Goal: Task Accomplishment & Management: Complete application form

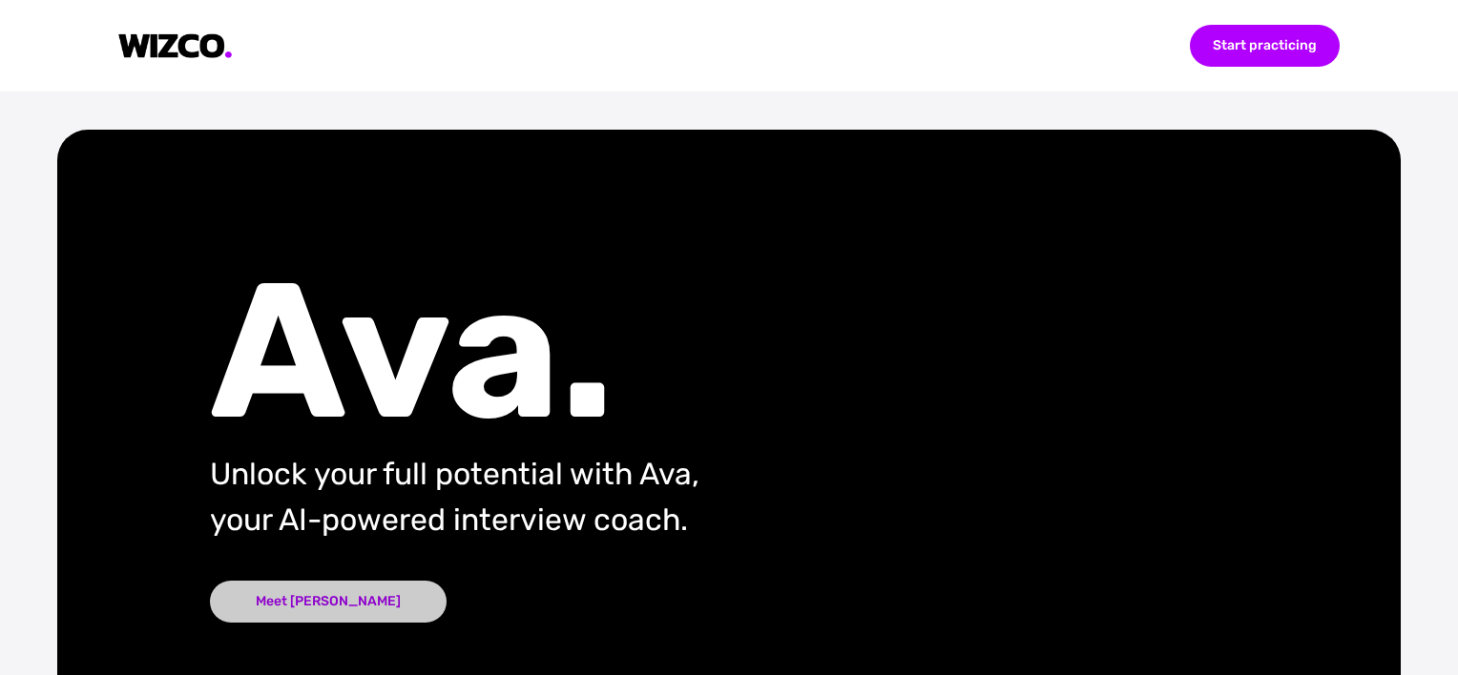
click at [295, 605] on div "Meet [PERSON_NAME]" at bounding box center [328, 602] width 237 height 42
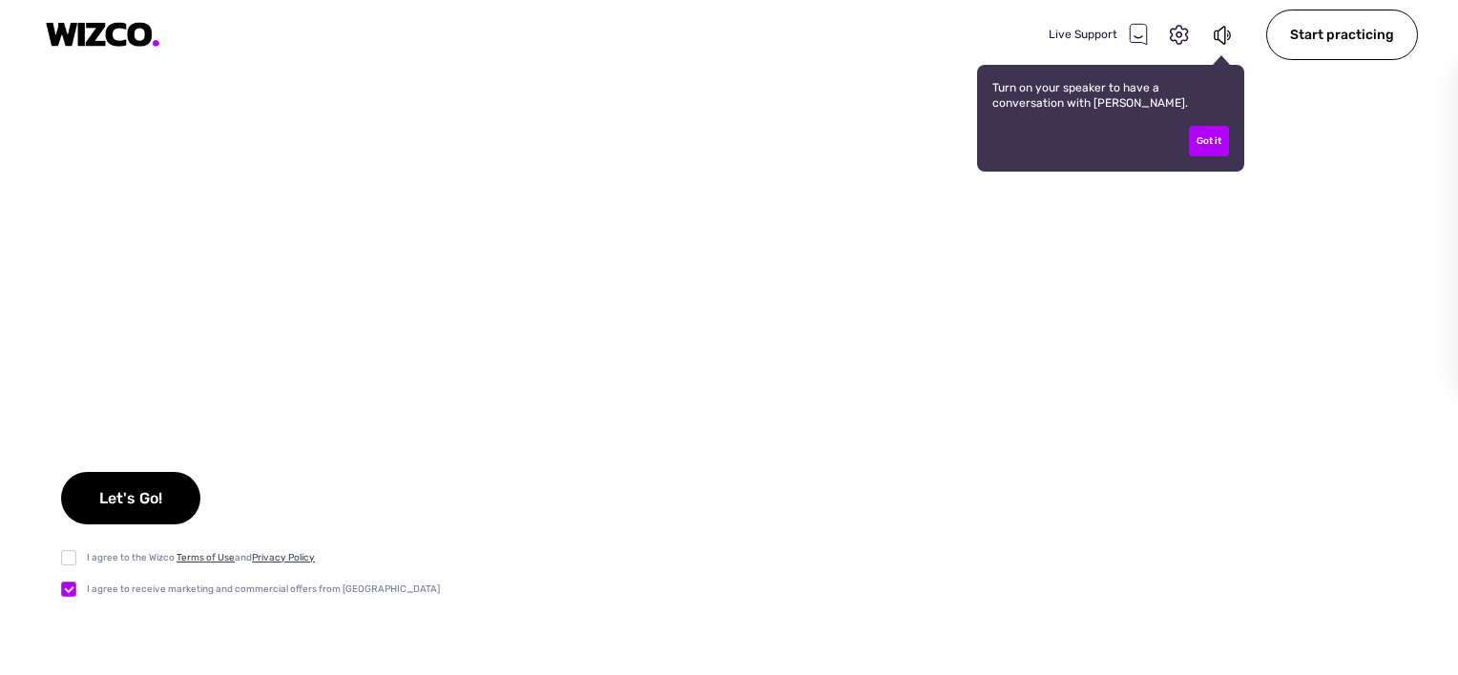
checkbox input "true"
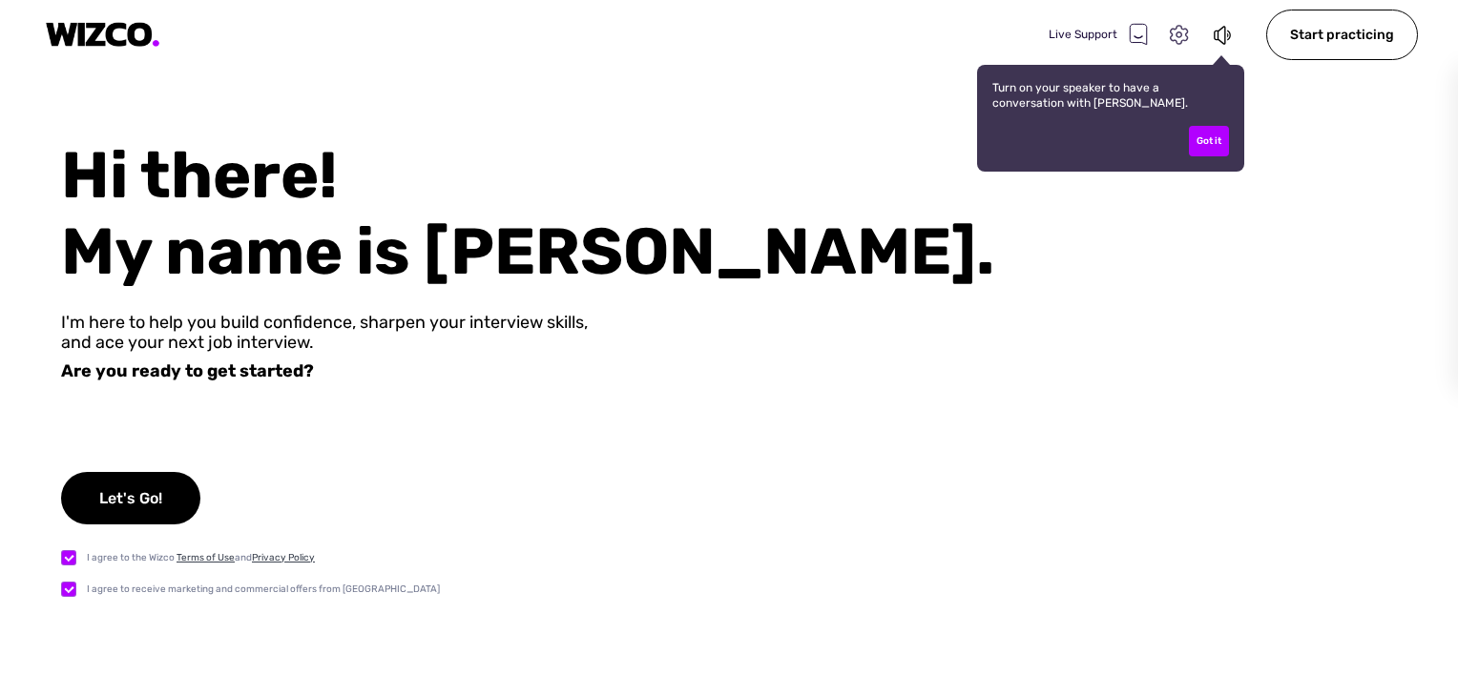
click at [1191, 34] on icon at bounding box center [1179, 35] width 25 height 25
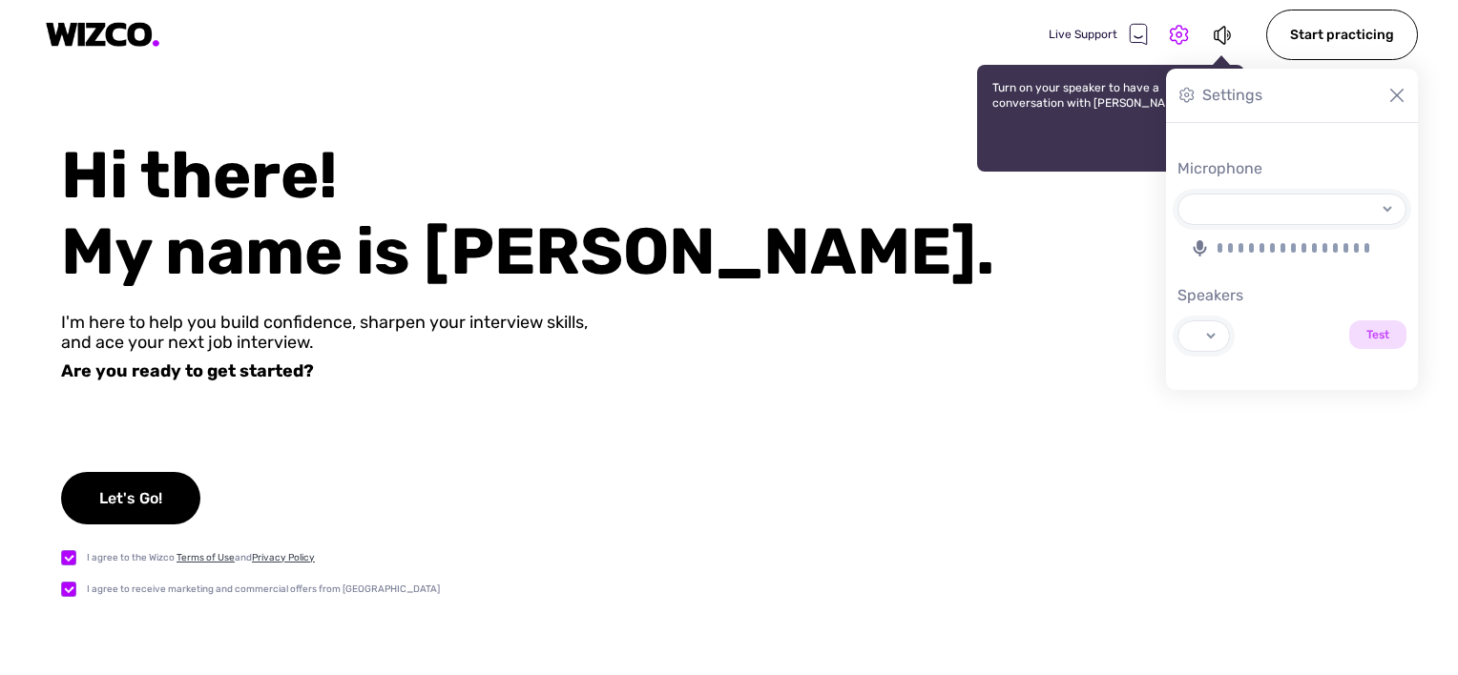
click at [1112, 31] on div "Live Support" at bounding box center [1098, 34] width 99 height 23
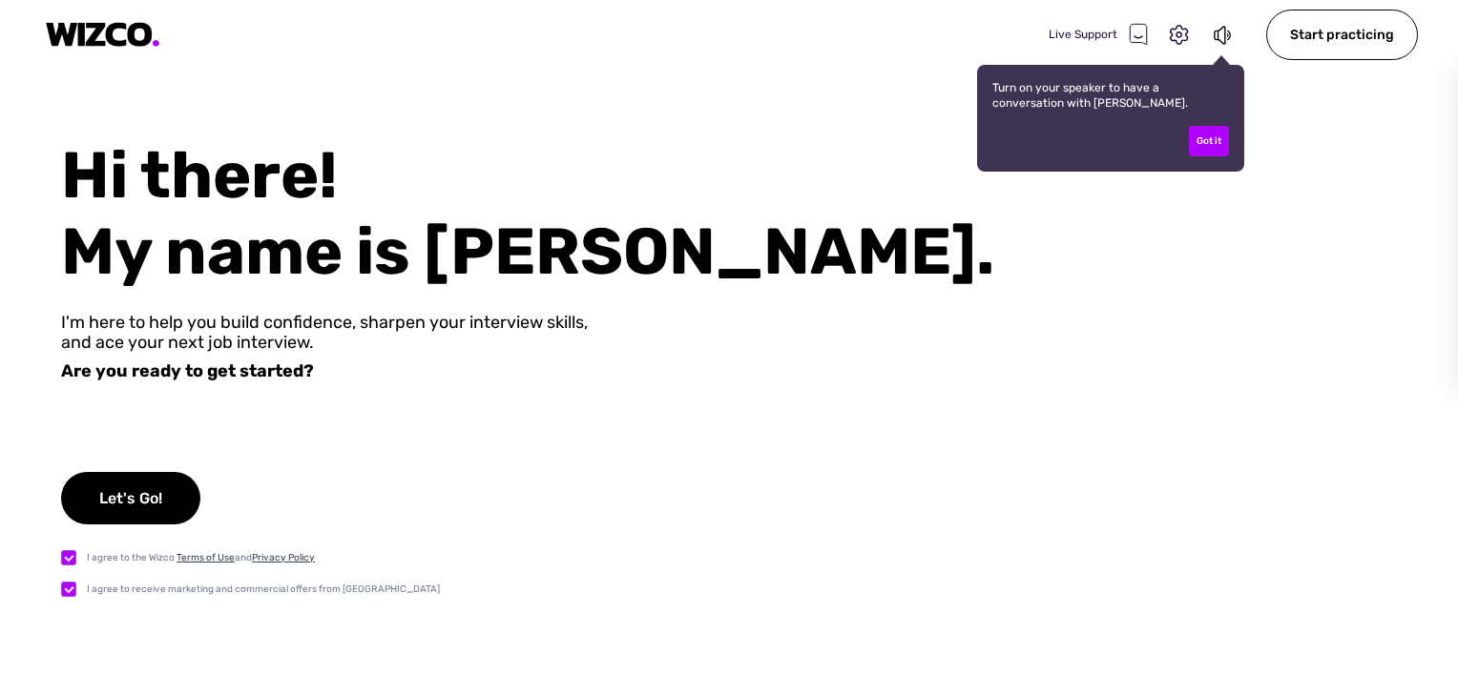
click at [1137, 34] on icon at bounding box center [1138, 34] width 17 height 20
select select "default"
click at [1358, 35] on div "Start practicing" at bounding box center [1342, 35] width 152 height 51
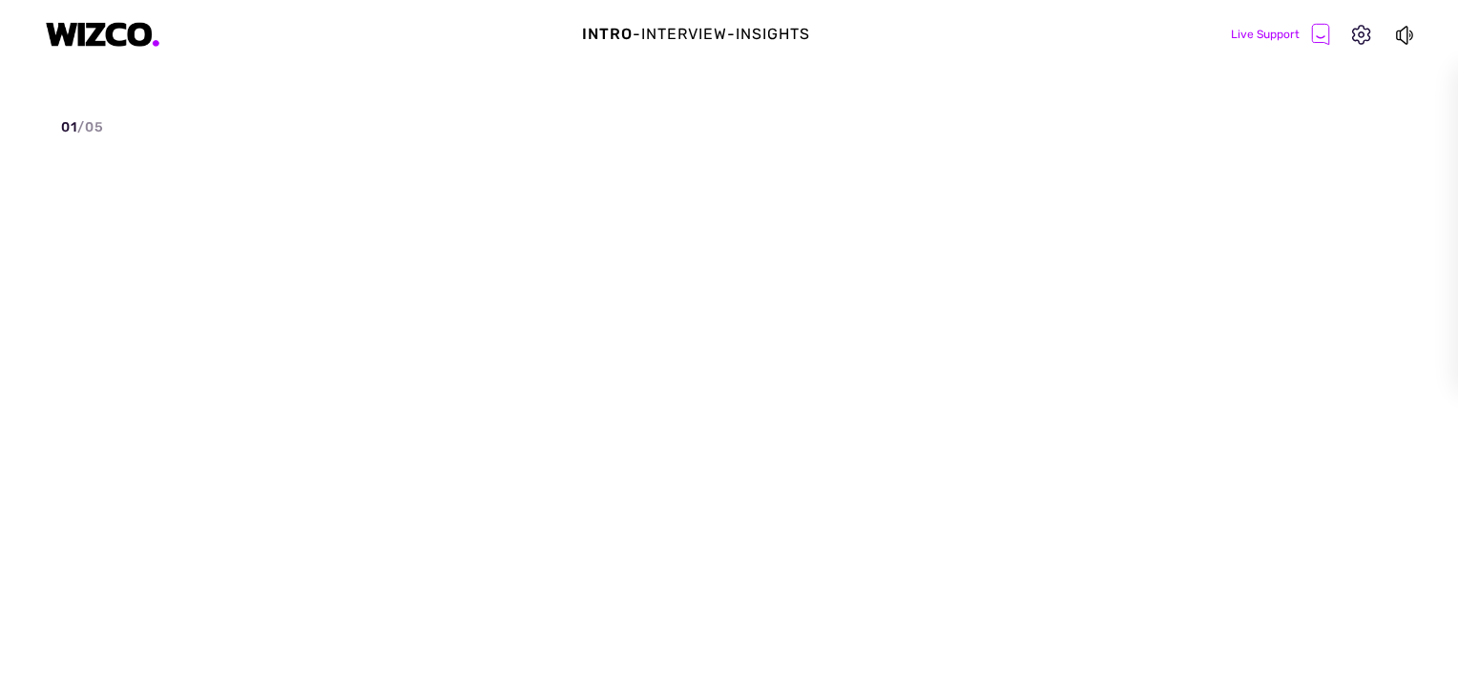
select select "default"
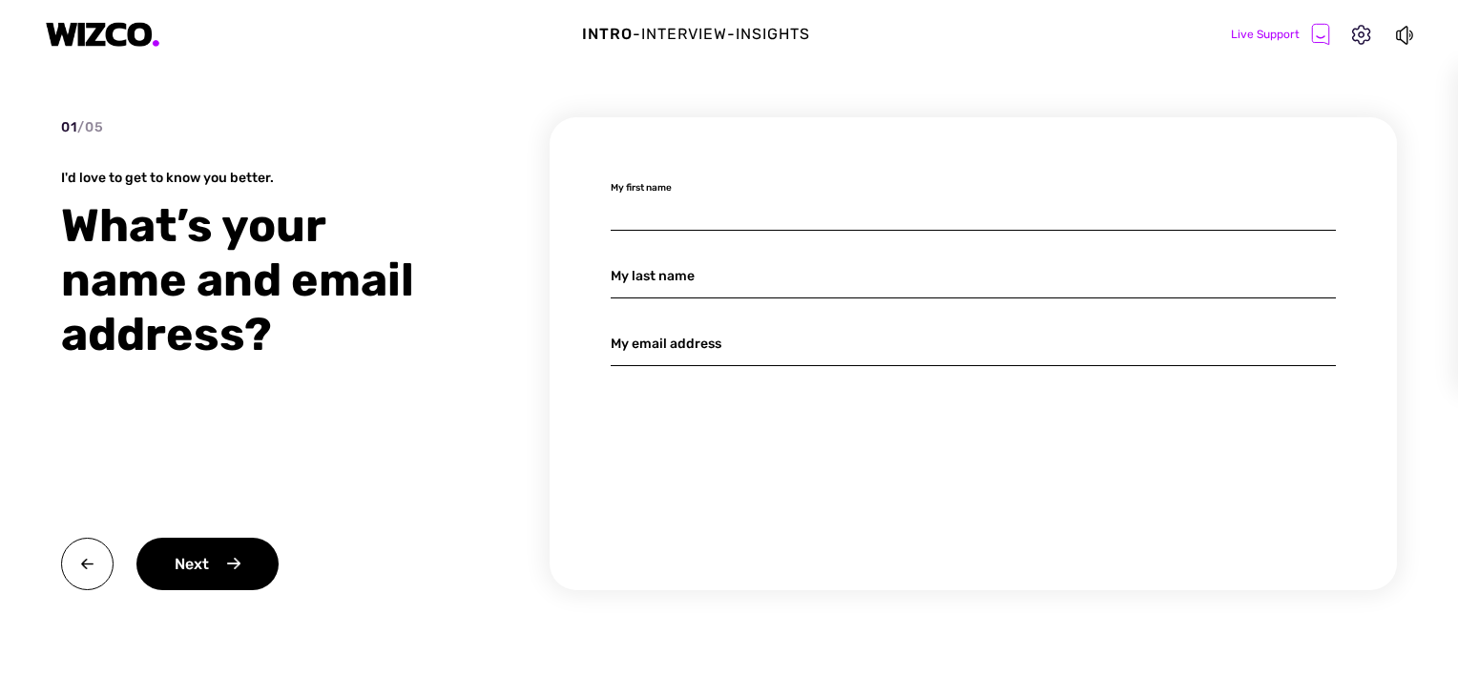
click at [820, 214] on input at bounding box center [973, 208] width 725 height 45
type input "Edlin"
type input "[EMAIL_ADDRESS][DOMAIN_NAME]"
click at [667, 283] on input "Edlin" at bounding box center [973, 276] width 725 height 45
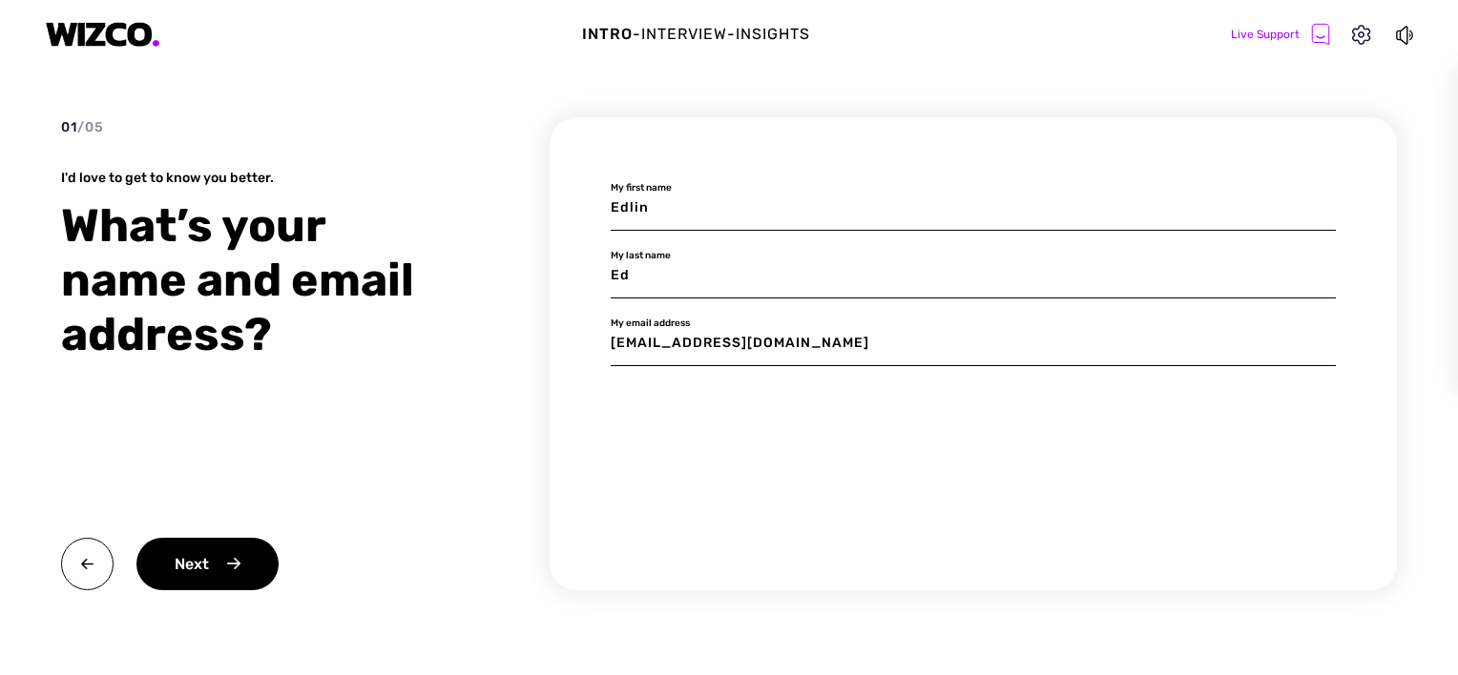
type input "E"
type input "[PERSON_NAME]"
click at [199, 573] on div "Next" at bounding box center [207, 564] width 142 height 52
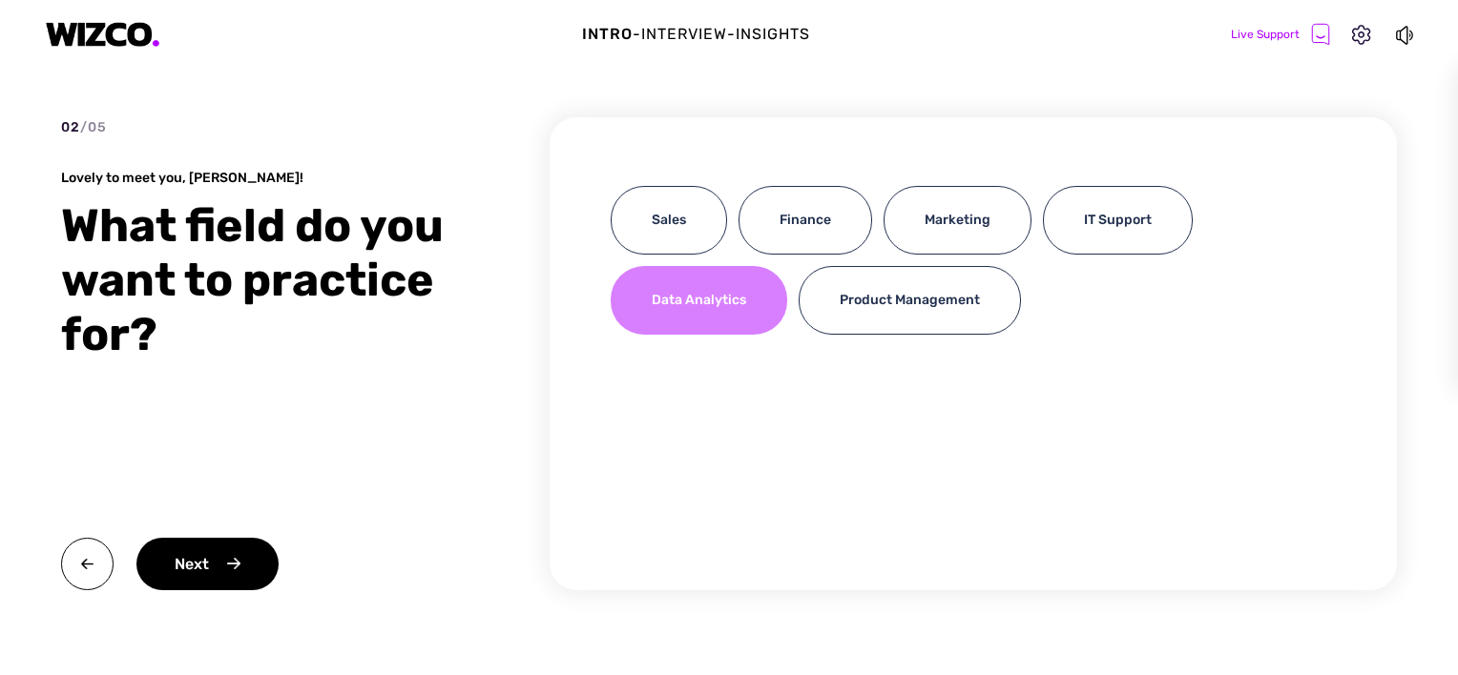
click at [679, 304] on div "Data Analytics" at bounding box center [699, 300] width 177 height 69
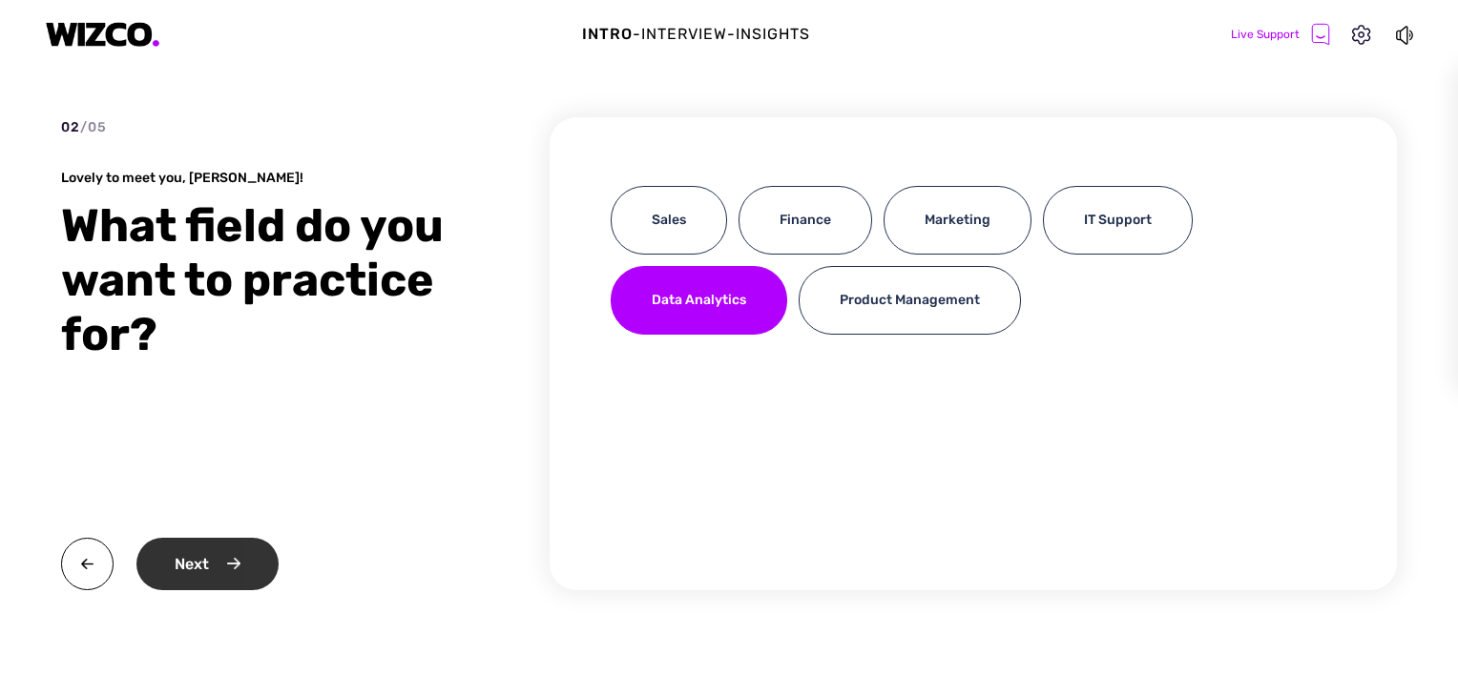
click at [221, 557] on div "Next" at bounding box center [207, 564] width 142 height 52
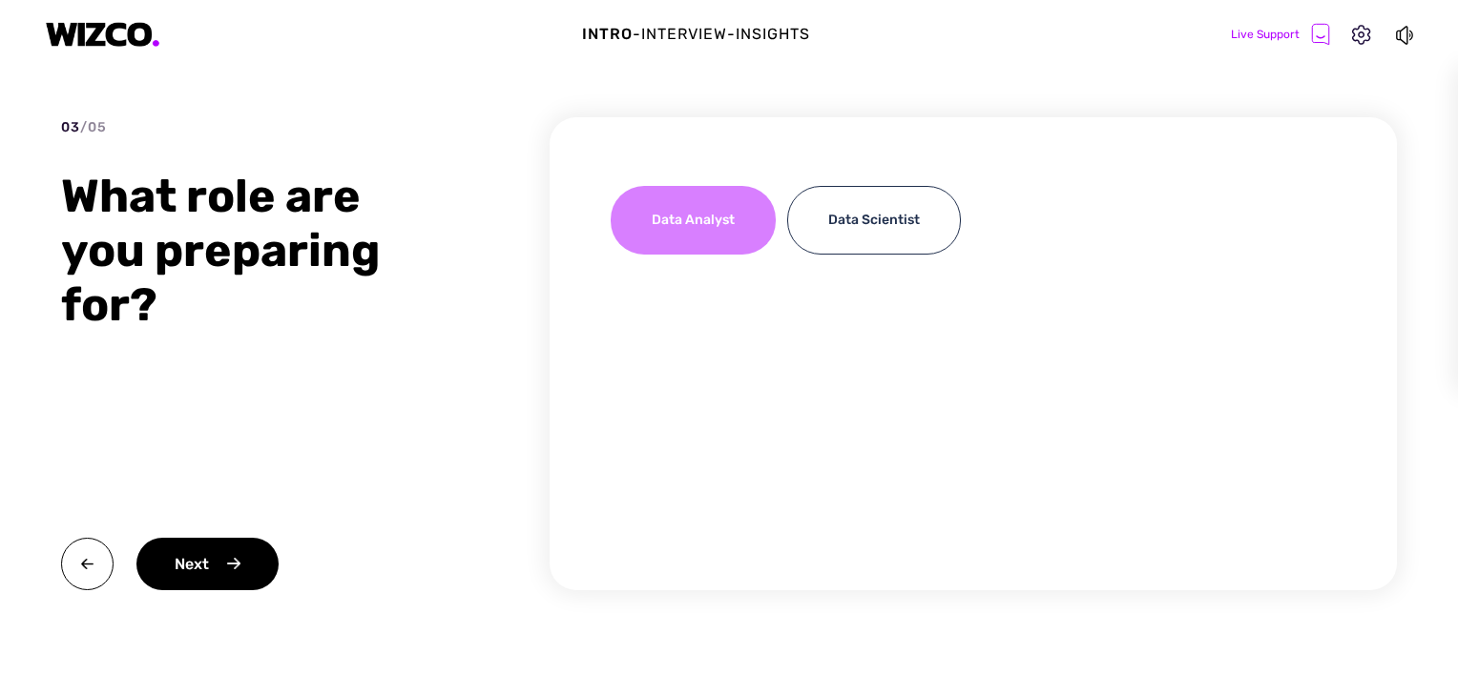
click at [706, 240] on div "Data Analyst" at bounding box center [693, 220] width 165 height 69
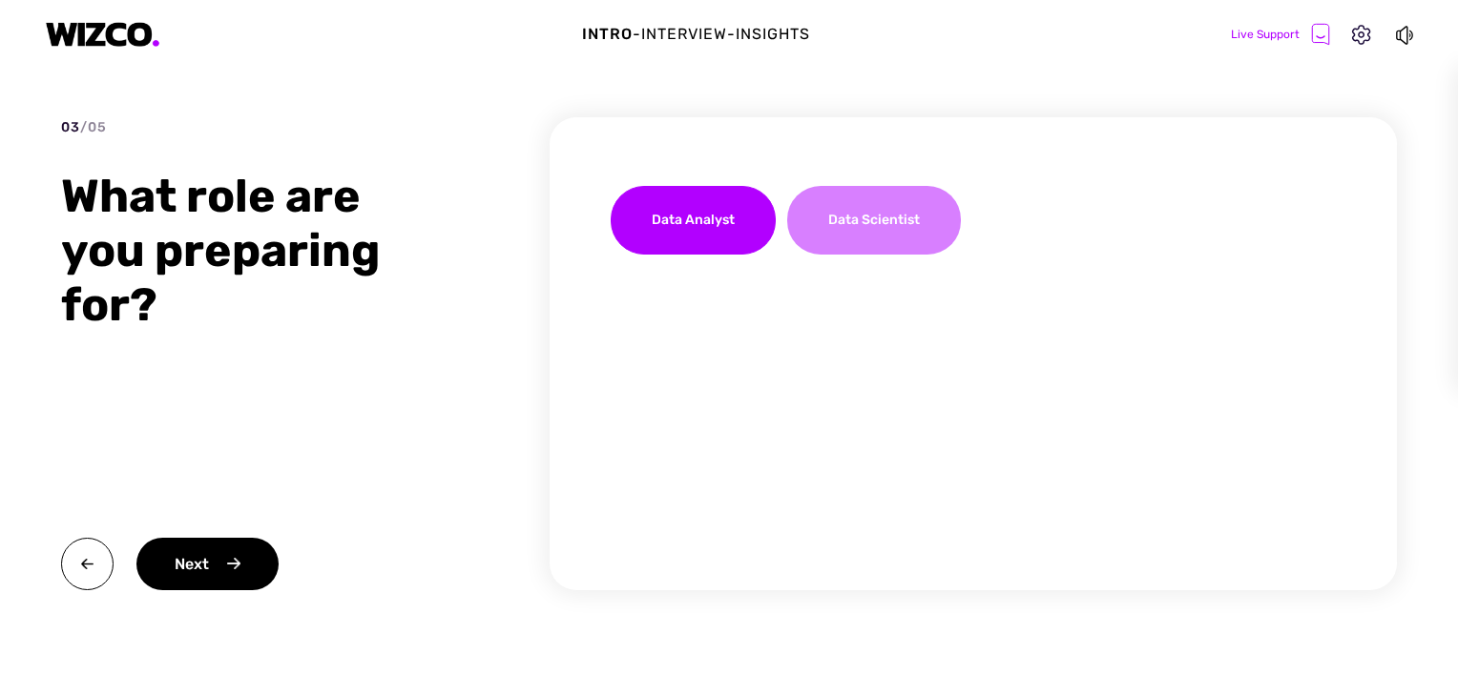
click at [879, 240] on div "Data Scientist" at bounding box center [874, 220] width 174 height 69
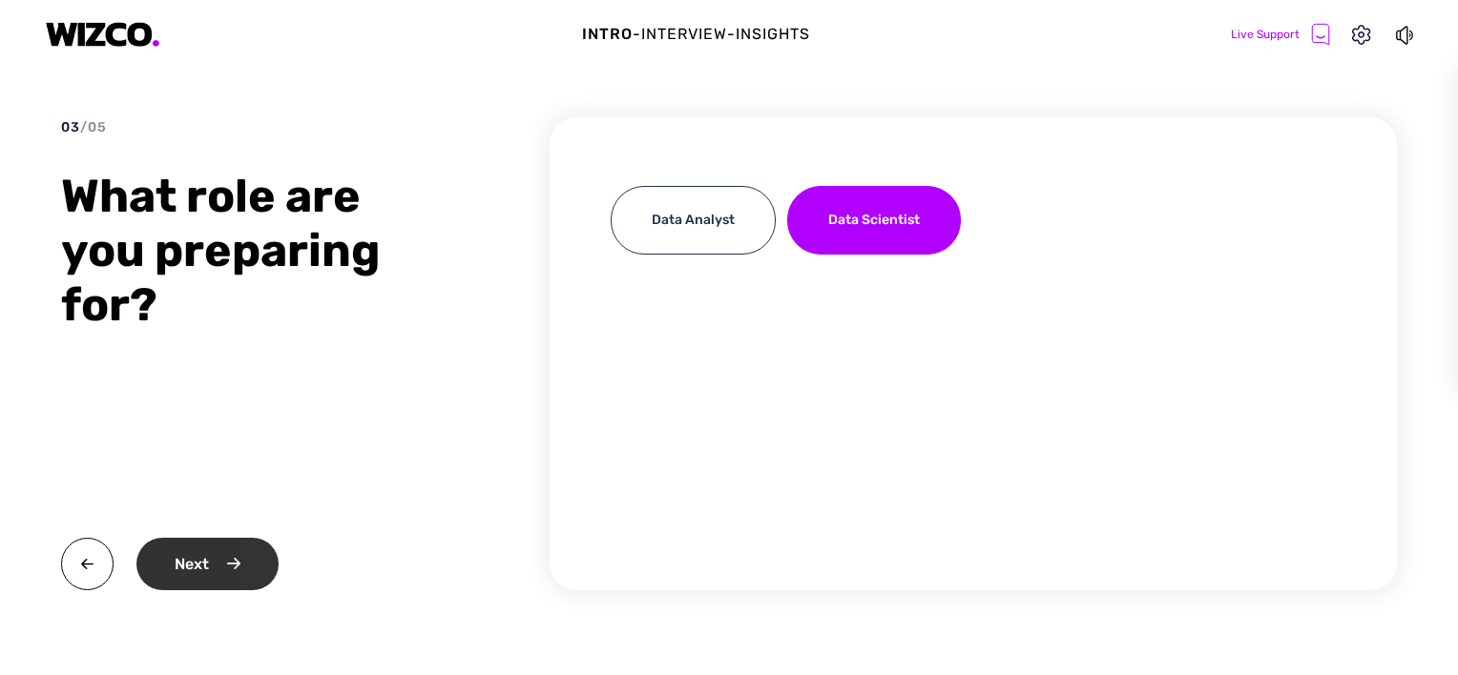
click at [211, 571] on div "Next" at bounding box center [207, 564] width 142 height 52
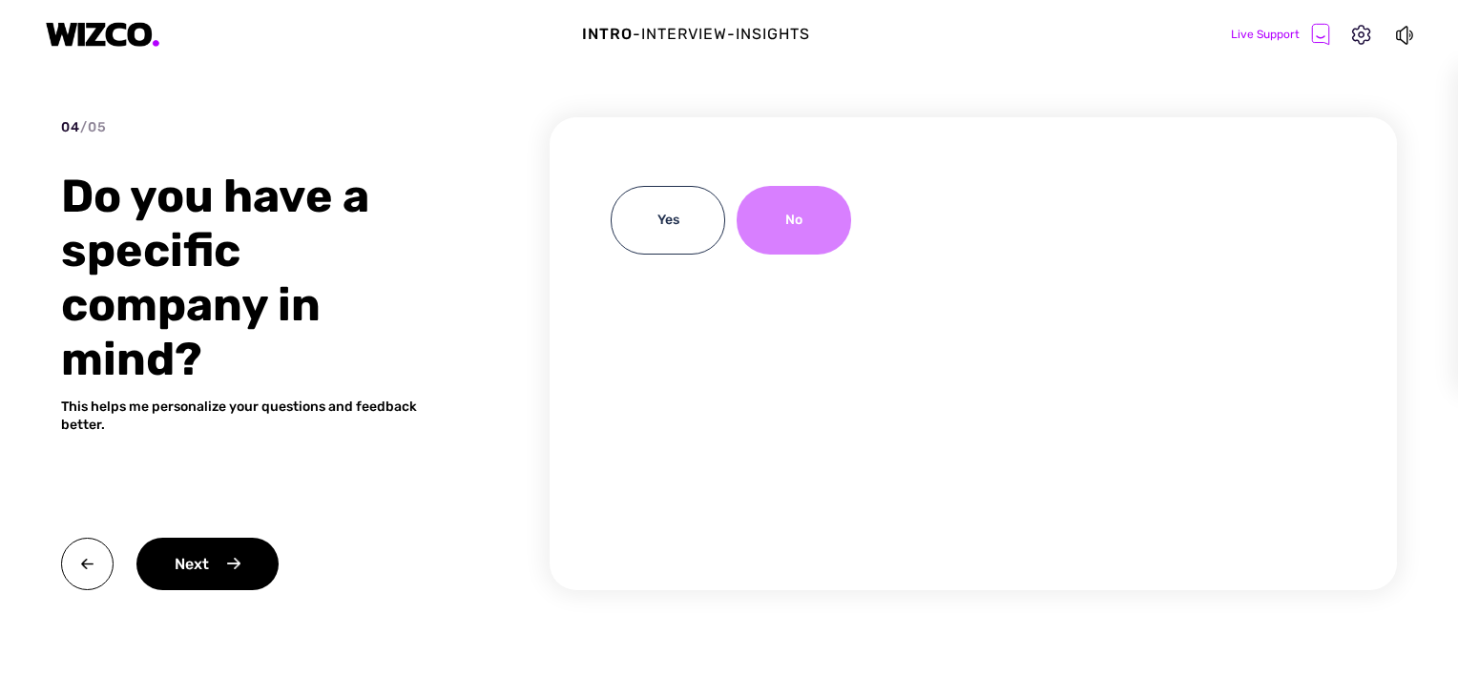
click at [812, 206] on div "No" at bounding box center [794, 220] width 114 height 69
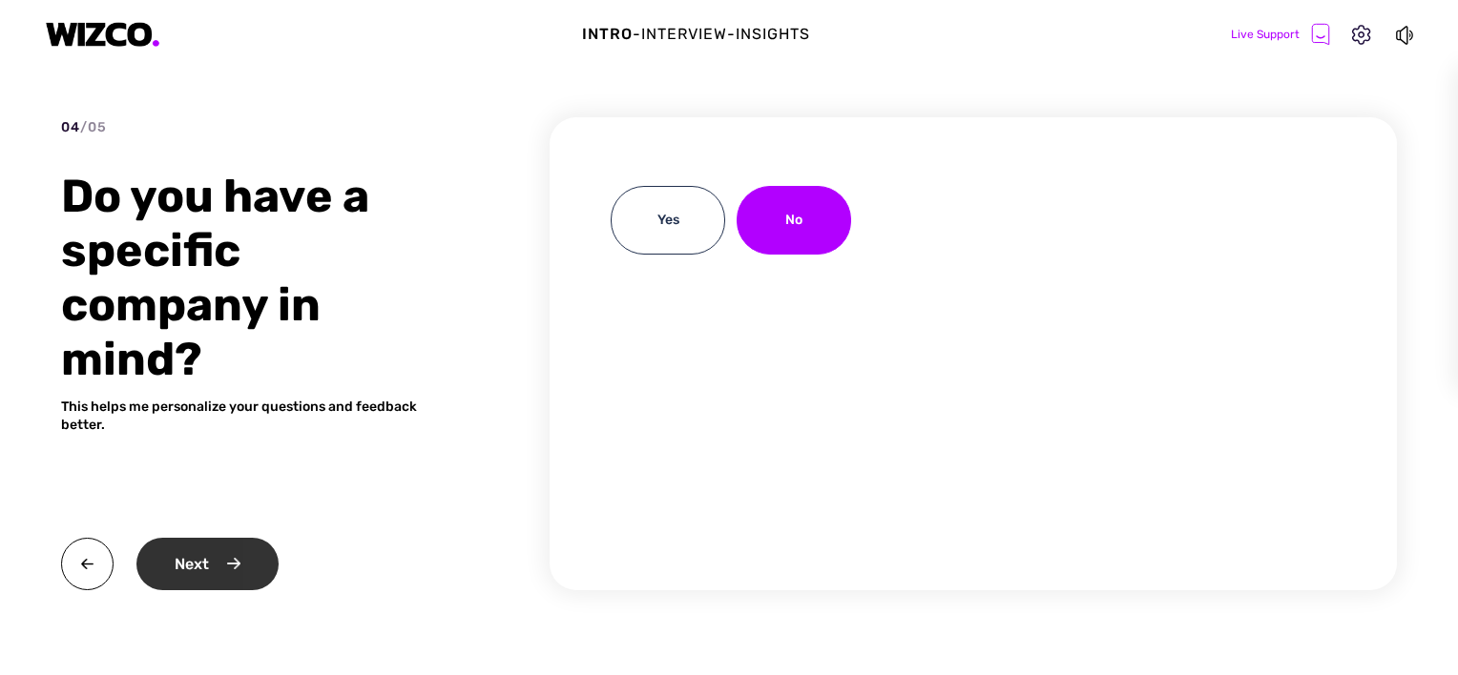
click at [188, 571] on div "Next" at bounding box center [207, 564] width 142 height 52
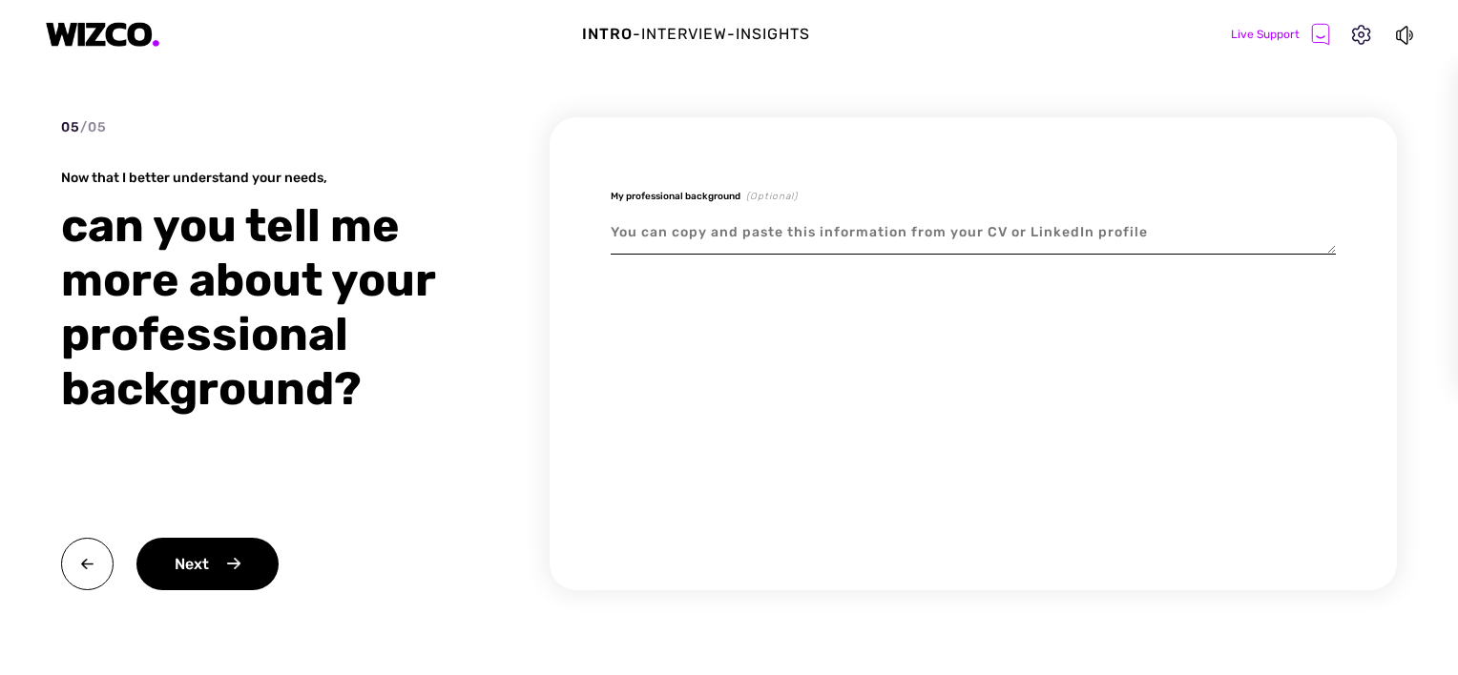
click at [626, 229] on textarea at bounding box center [973, 233] width 725 height 44
paste textarea "Loremipsumd Sitametco ad elitsedd Eiusmodte in utlabore Etdolorem al enimadmi V…"
type textarea "x"
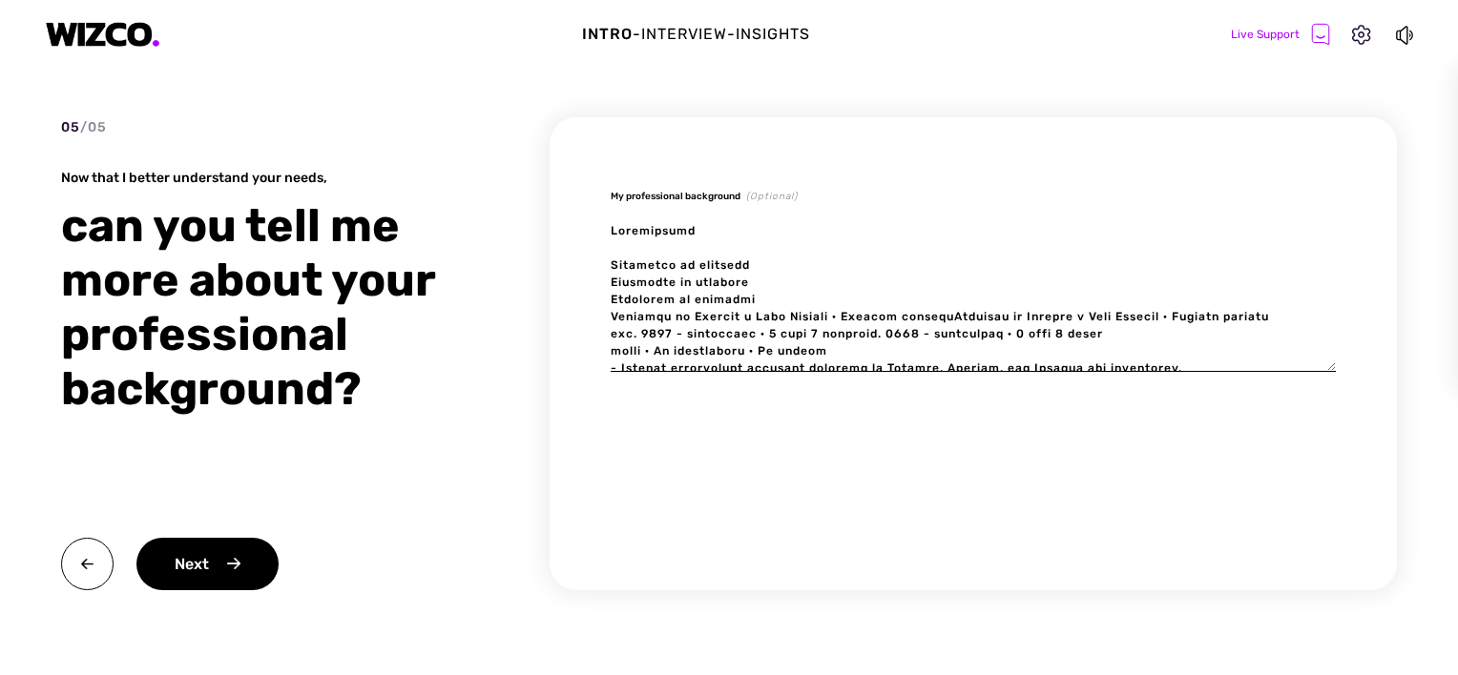
scroll to position [1206, 0]
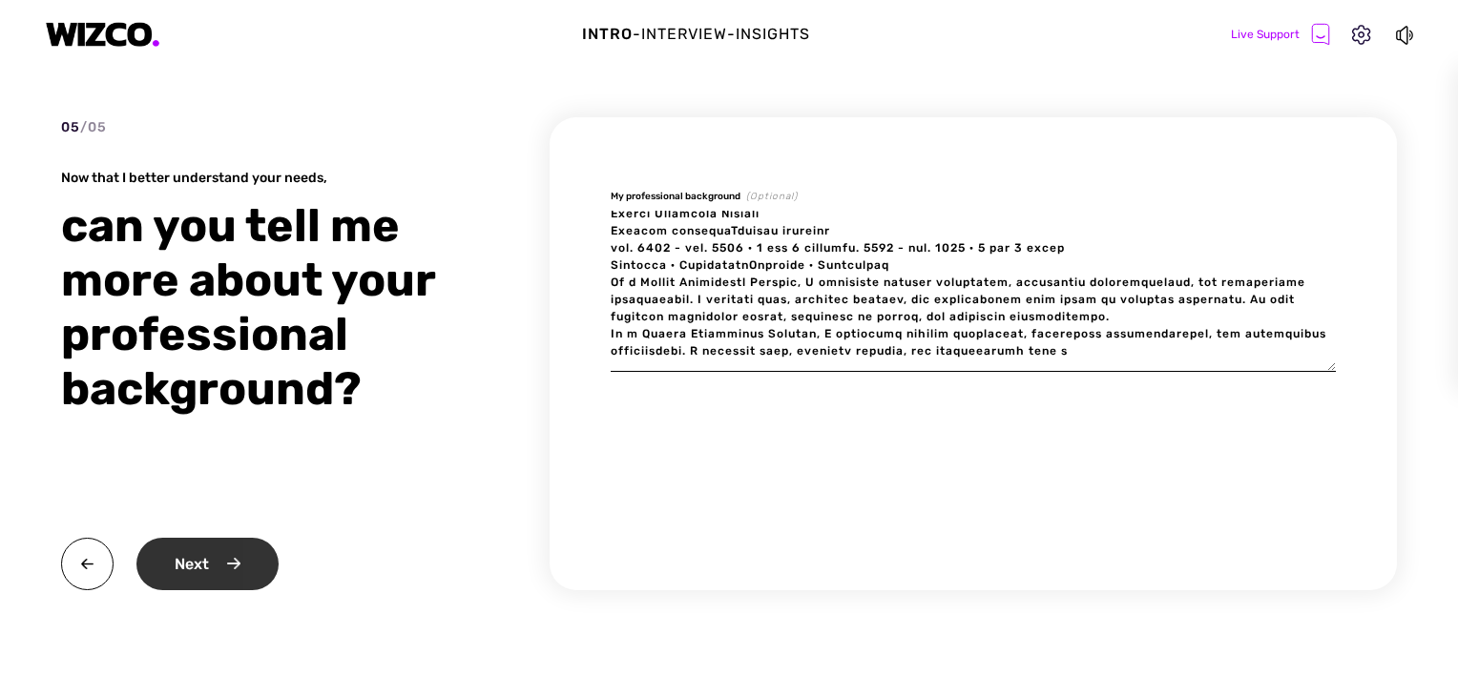
type textarea "Loremipsumd Sitametco ad elitsedd Eiusmodte in utlabore Etdolorem al enimadmi V…"
type textarea "x"
click at [201, 565] on div "Next" at bounding box center [207, 564] width 142 height 52
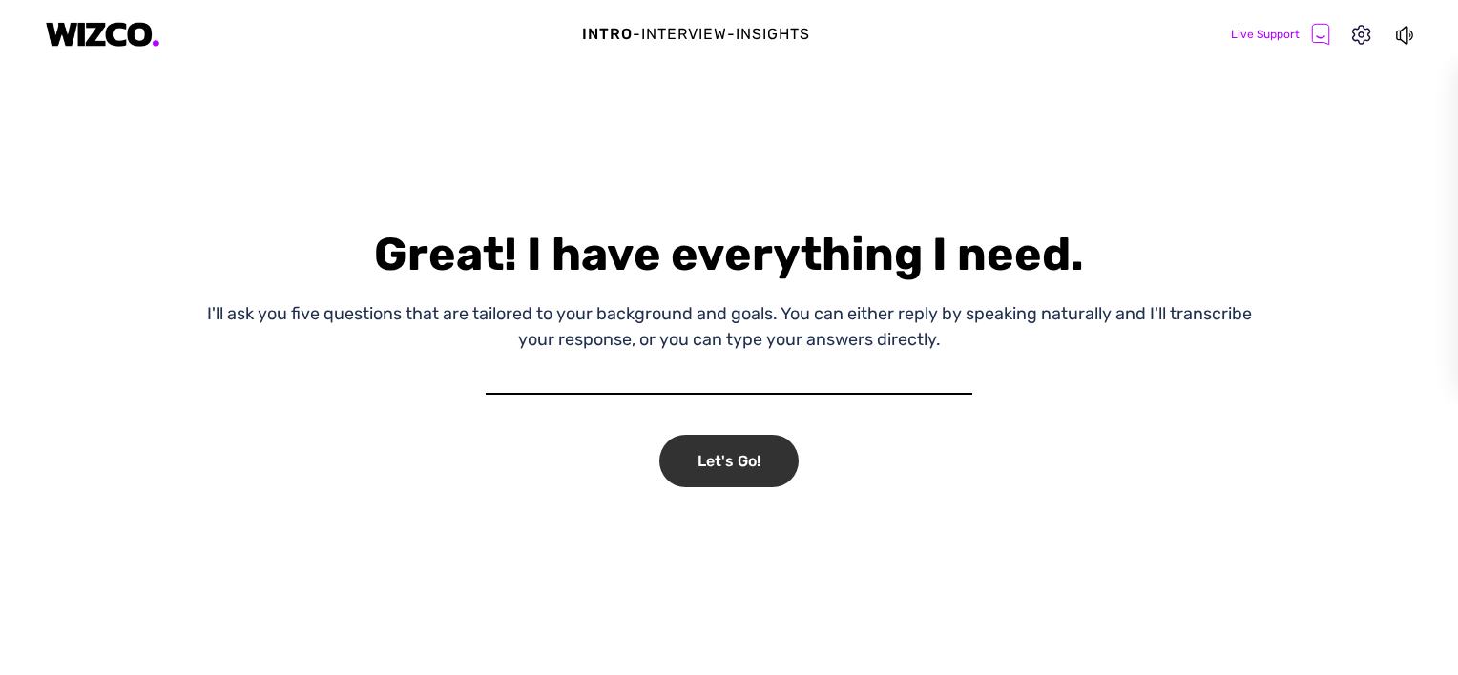
click at [740, 464] on div "Let's Go!" at bounding box center [728, 461] width 139 height 52
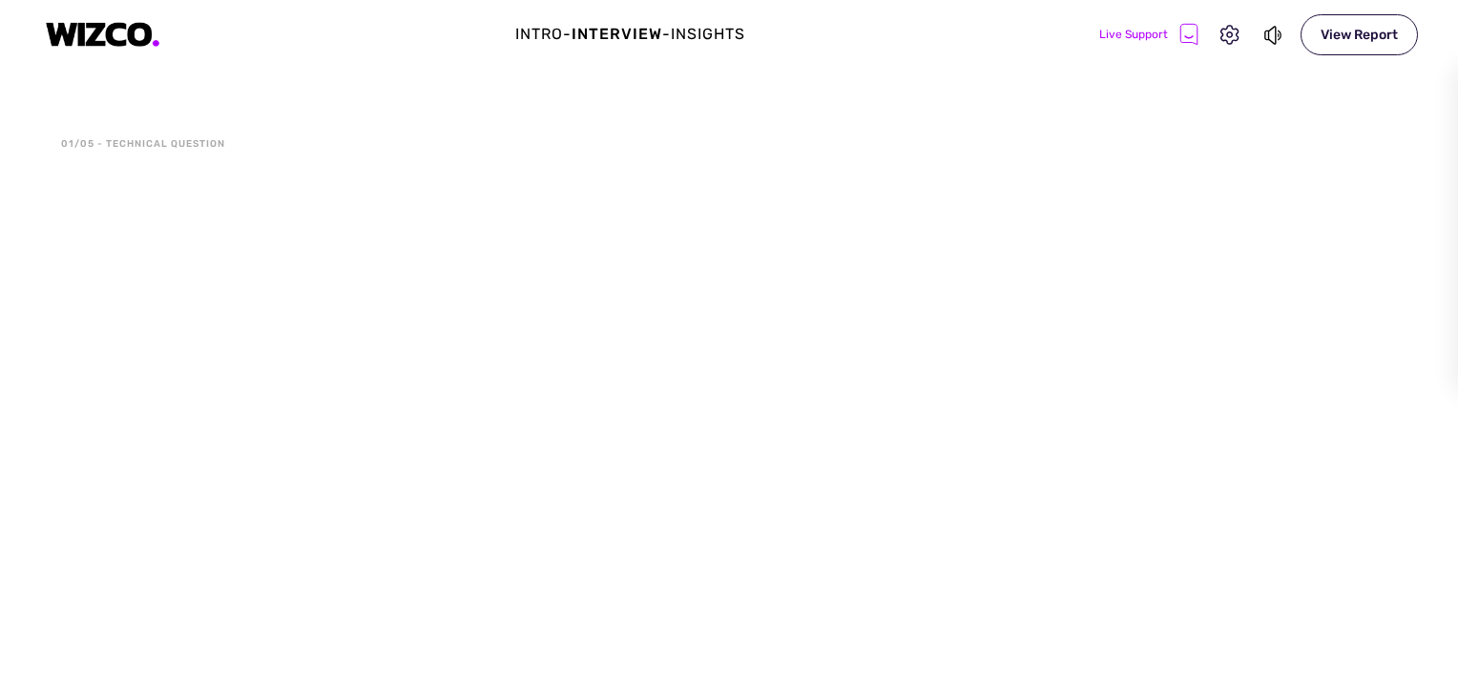
select select "default"
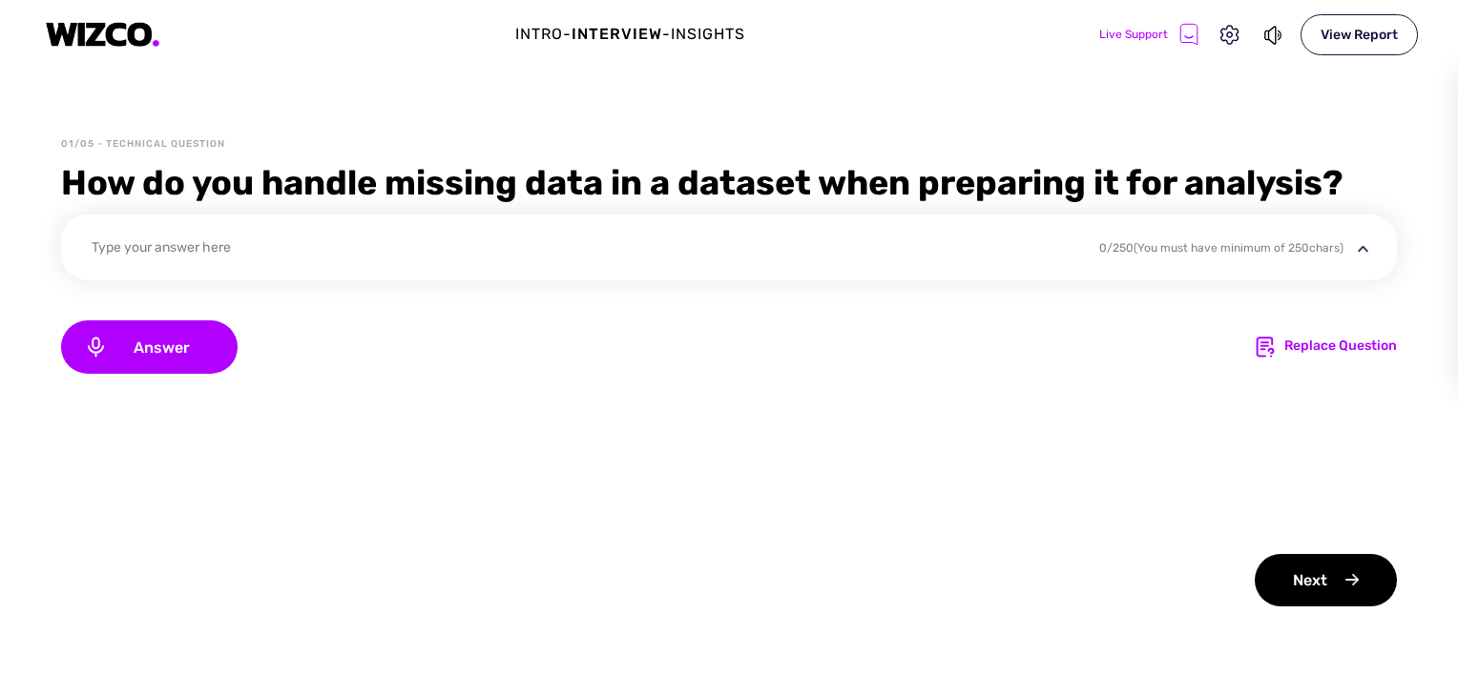
click at [130, 244] on div "Type your answer here" at bounding box center [583, 251] width 983 height 26
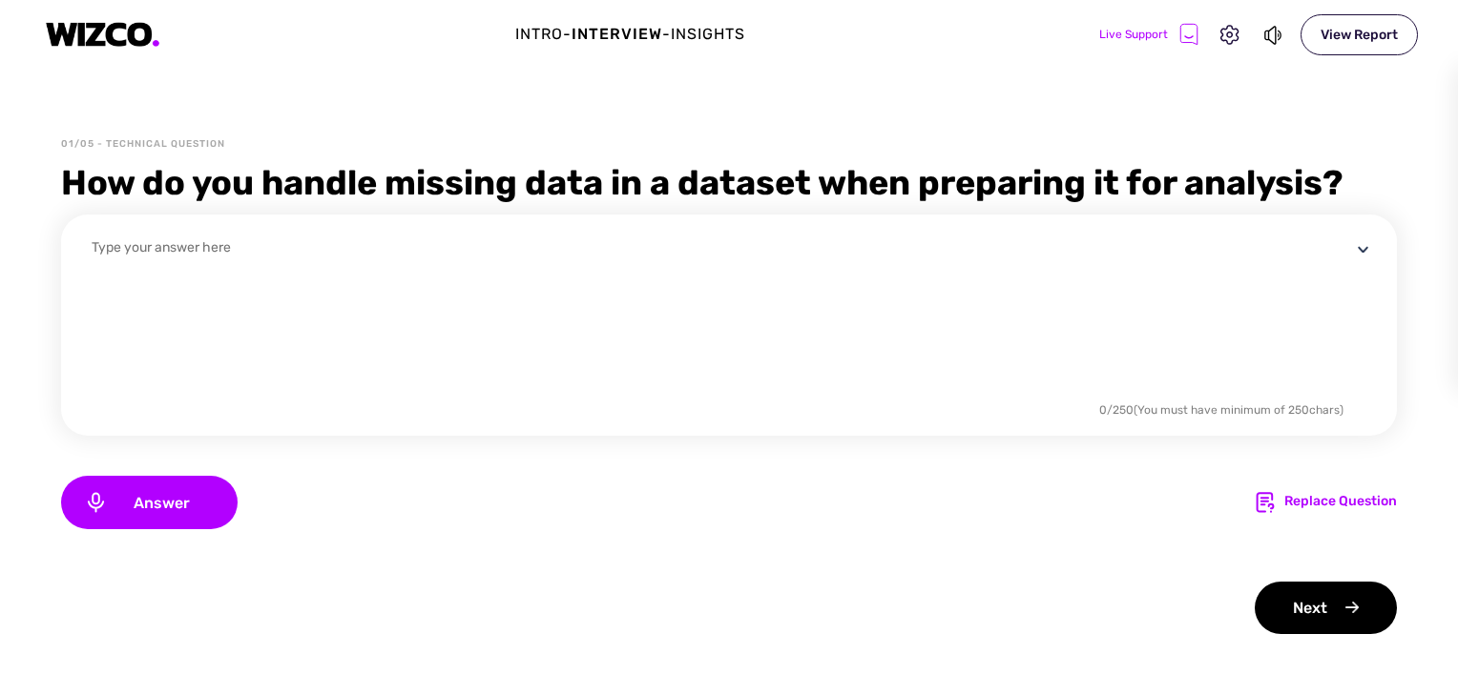
scroll to position [0, 0]
type textarea "g"
type textarea "E"
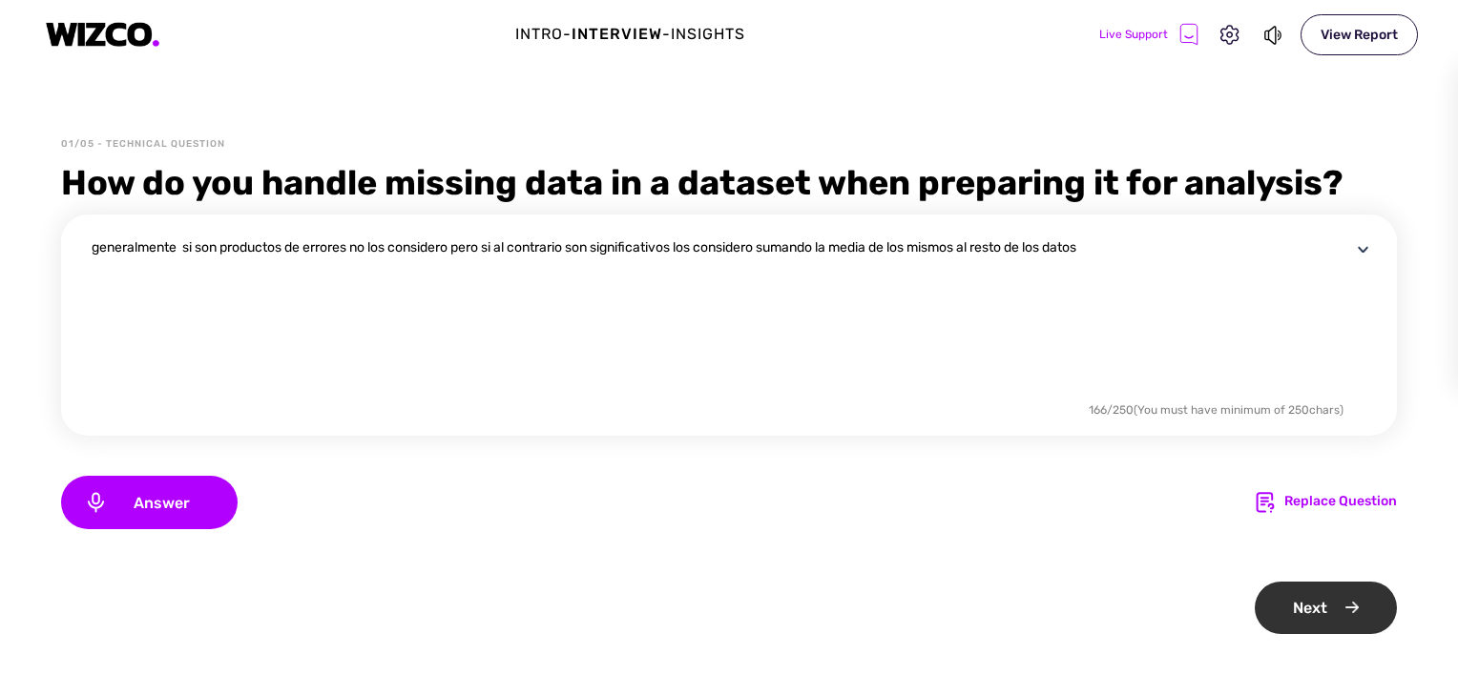
type textarea "generalmente si son productos de errores no los considero pero si al contrario …"
click at [1310, 627] on div "Next" at bounding box center [1326, 608] width 142 height 52
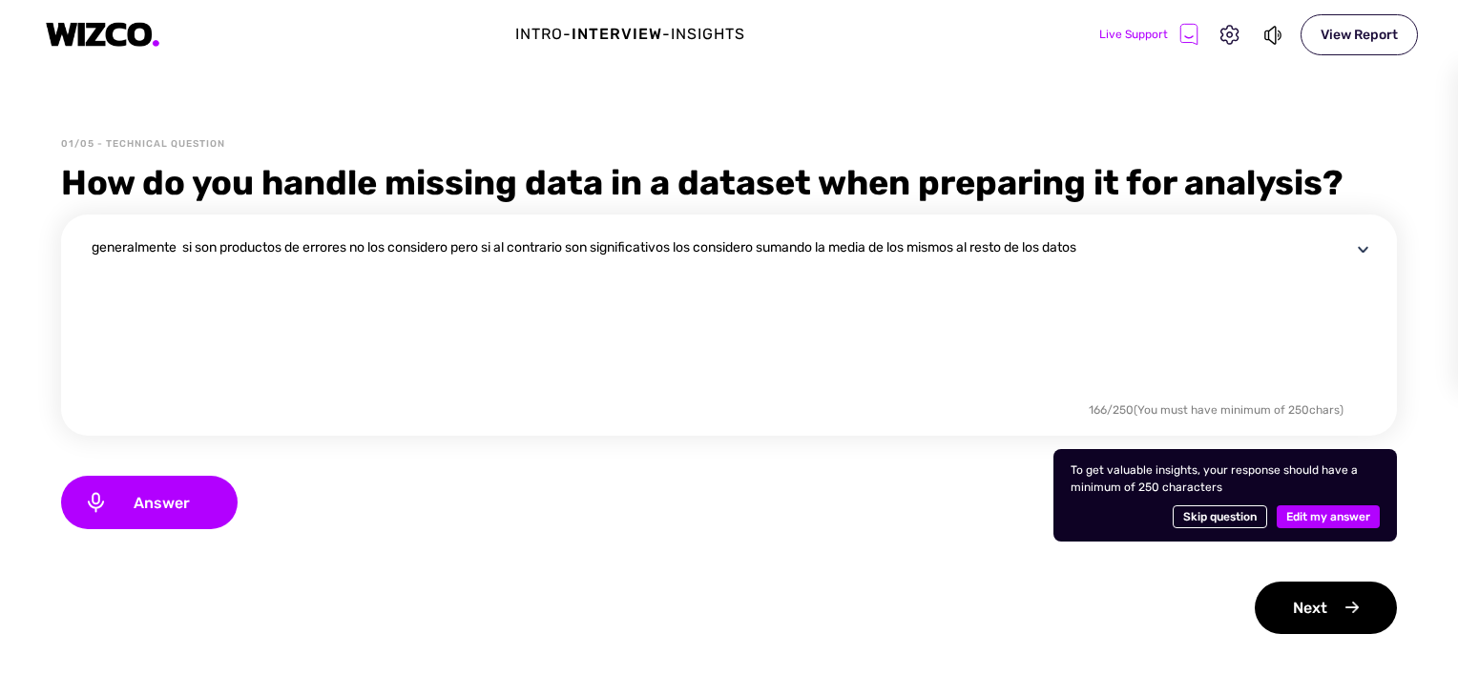
click at [1314, 517] on span "Edit my answer" at bounding box center [1328, 517] width 84 height 23
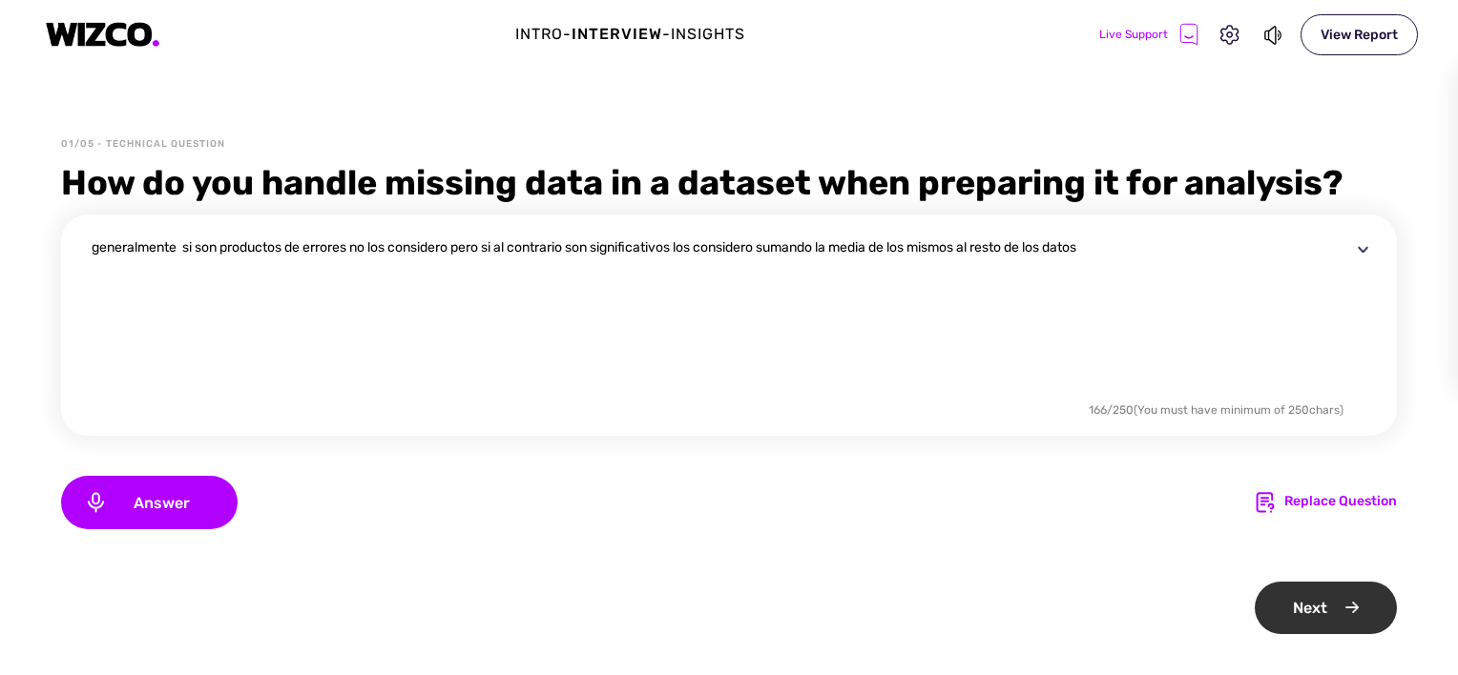
click at [1298, 624] on div "Next" at bounding box center [1326, 608] width 142 height 52
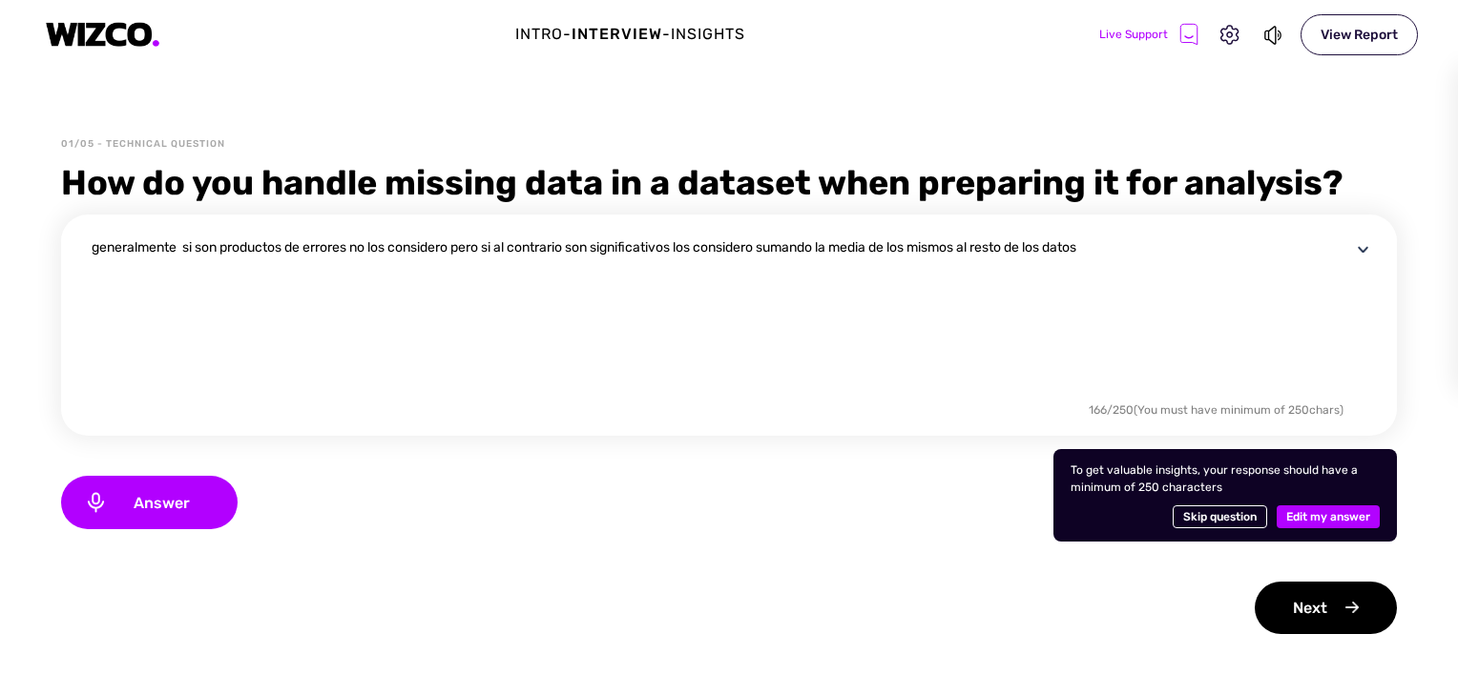
click at [1313, 517] on span "Edit my answer" at bounding box center [1328, 517] width 84 height 23
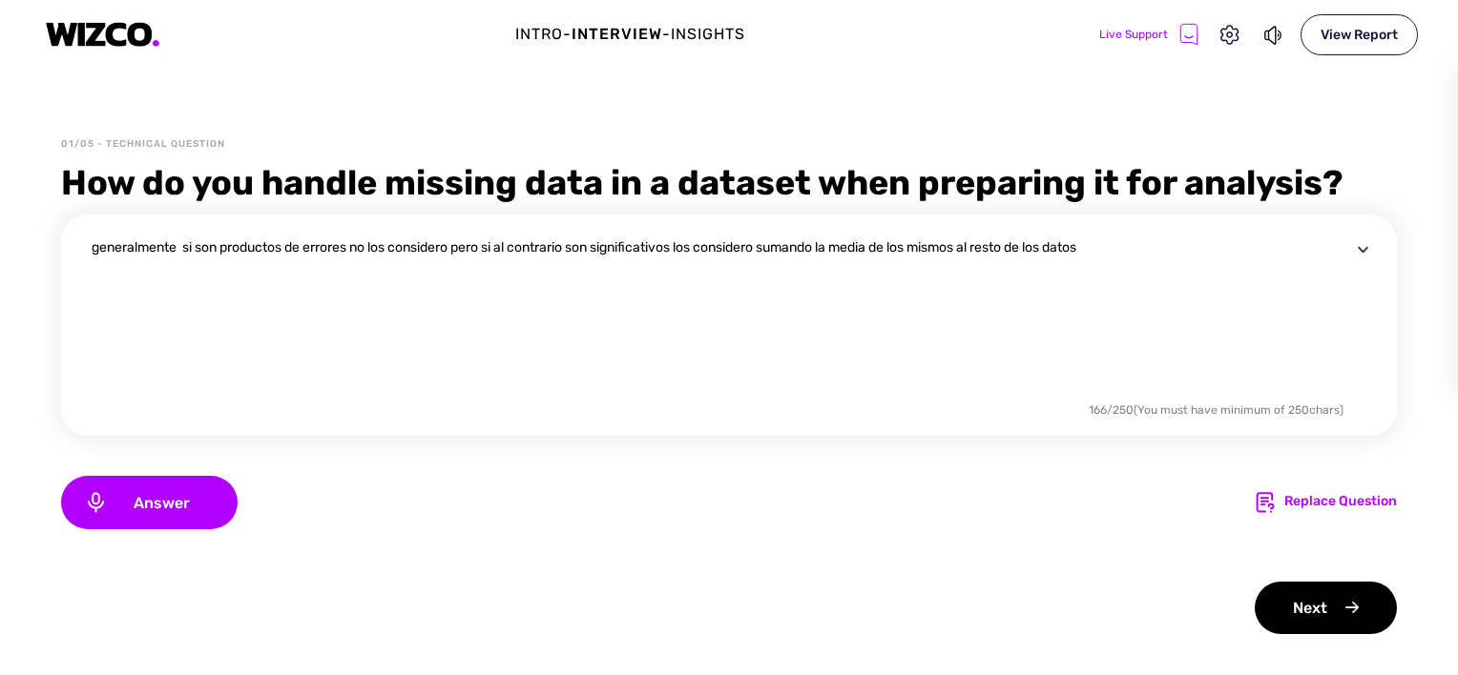
drag, startPoint x: 1117, startPoint y: 258, endPoint x: 0, endPoint y: 373, distance: 1123.2
click at [0, 373] on html "Intro - Interview - Insights Live Support View Report 01/05 - Technical Questio…" at bounding box center [729, 337] width 1458 height 675
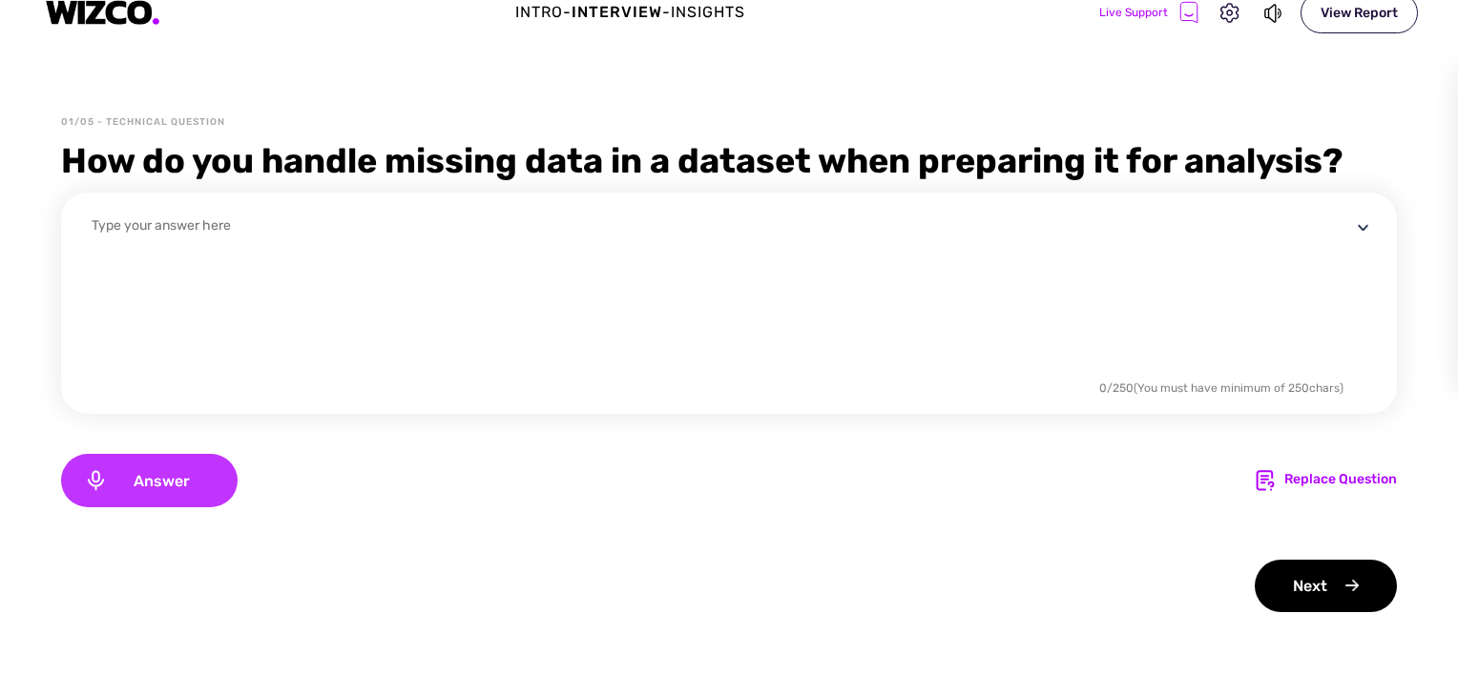
click at [144, 479] on span "Answer" at bounding box center [161, 481] width 107 height 18
click at [144, 479] on span "Done" at bounding box center [159, 481] width 112 height 18
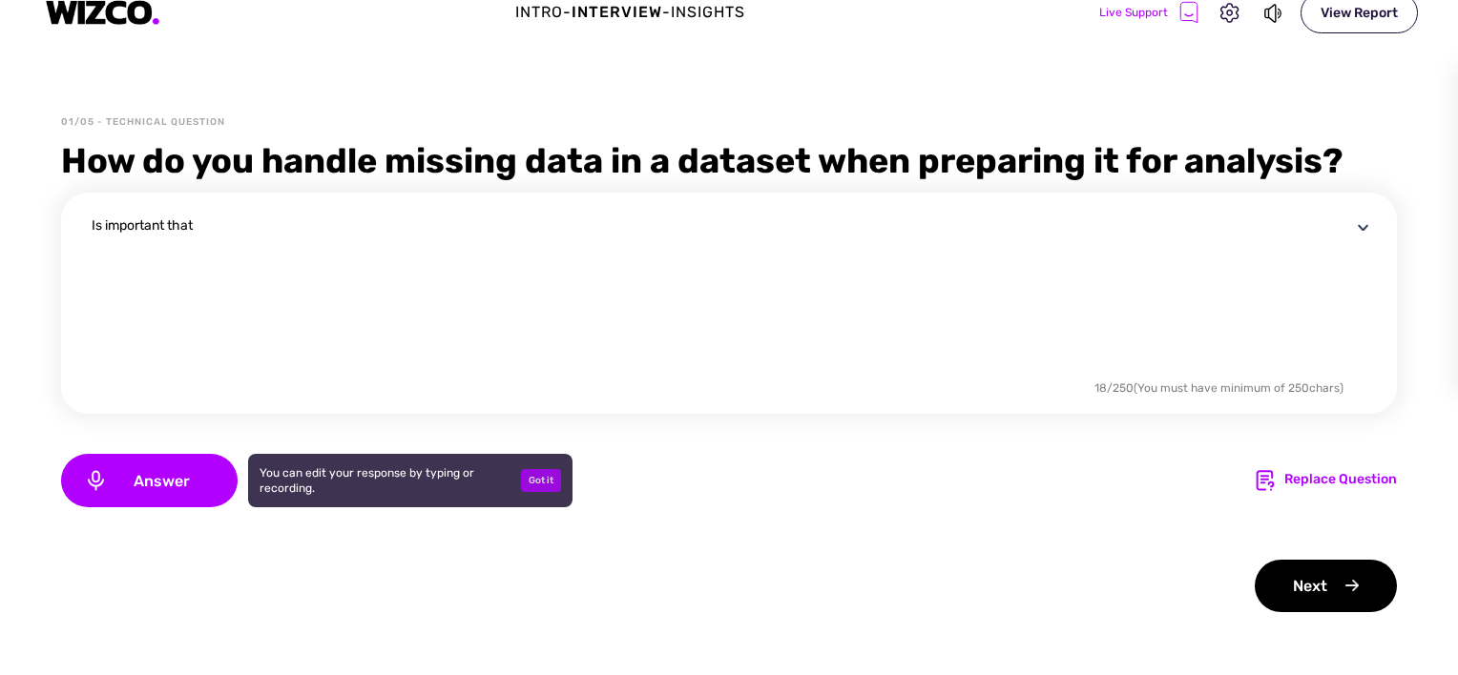
click at [557, 481] on div "Got it" at bounding box center [541, 480] width 40 height 23
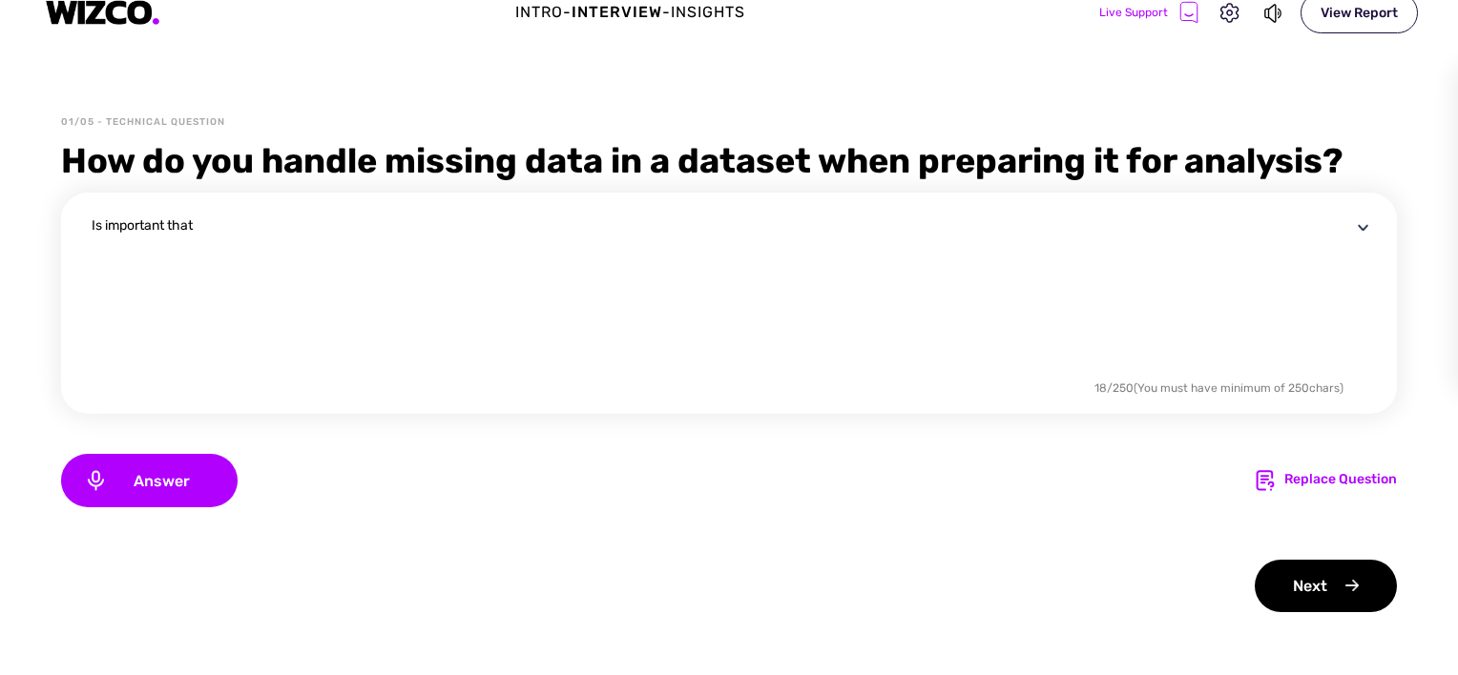
drag, startPoint x: 231, startPoint y: 222, endPoint x: 17, endPoint y: 210, distance: 214.1
click at [17, 210] on div "01/05 - Technical Question How do you handle missing data in a dataset when pre…" at bounding box center [729, 398] width 1458 height 566
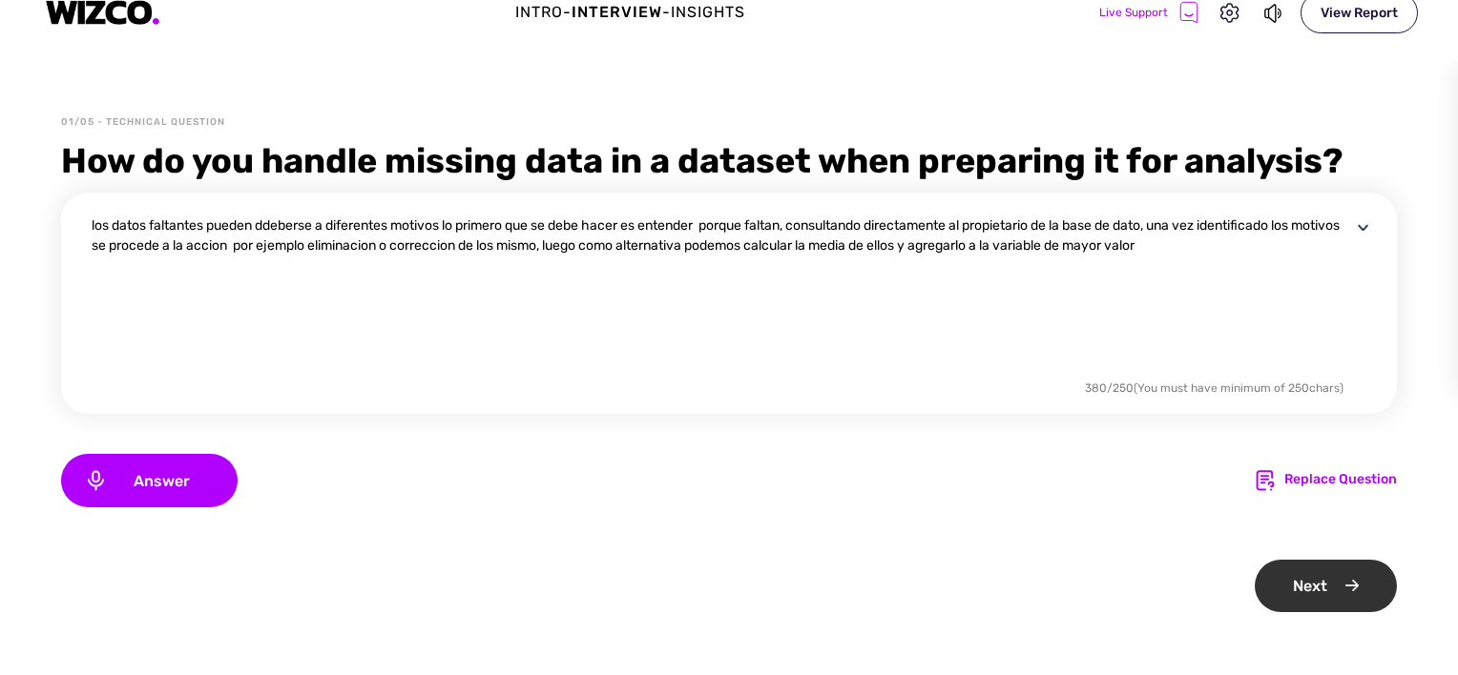
type textarea "los datos faltantes pueden ddeberse a diferentes motivos lo primero que se debe…"
click at [1292, 584] on div "Next" at bounding box center [1326, 586] width 142 height 52
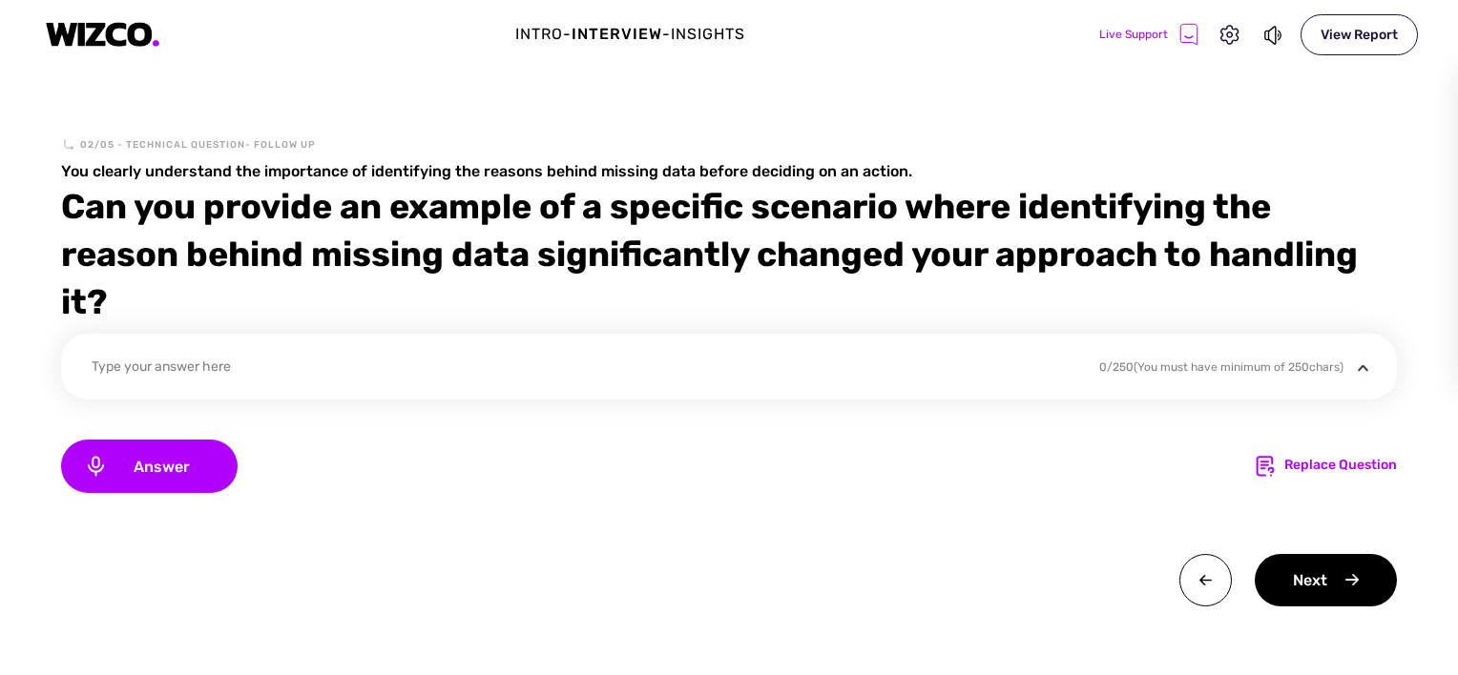
click at [208, 351] on div "Type your answer here 0 / 250 (You must have minimum of 250 chars)" at bounding box center [729, 367] width 1336 height 66
click at [132, 362] on div "Type your answer here" at bounding box center [583, 370] width 983 height 26
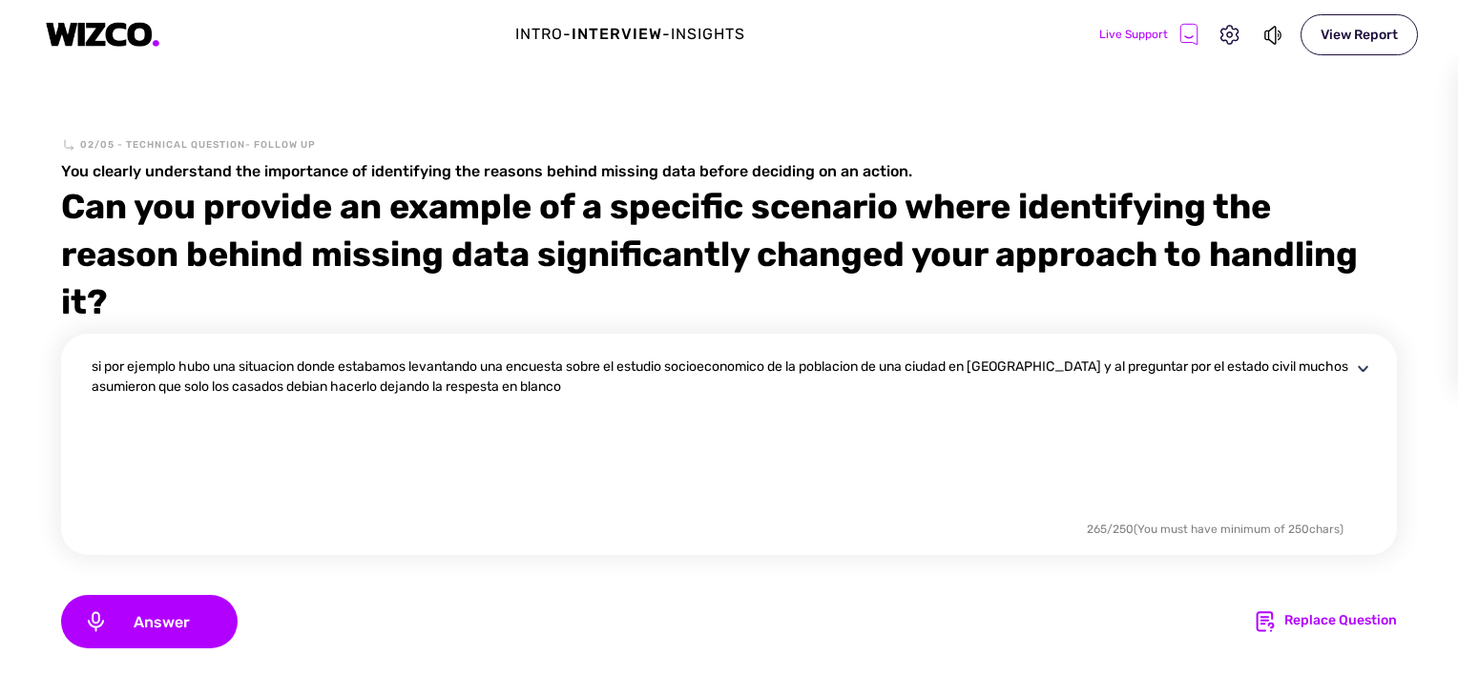
scroll to position [147, 0]
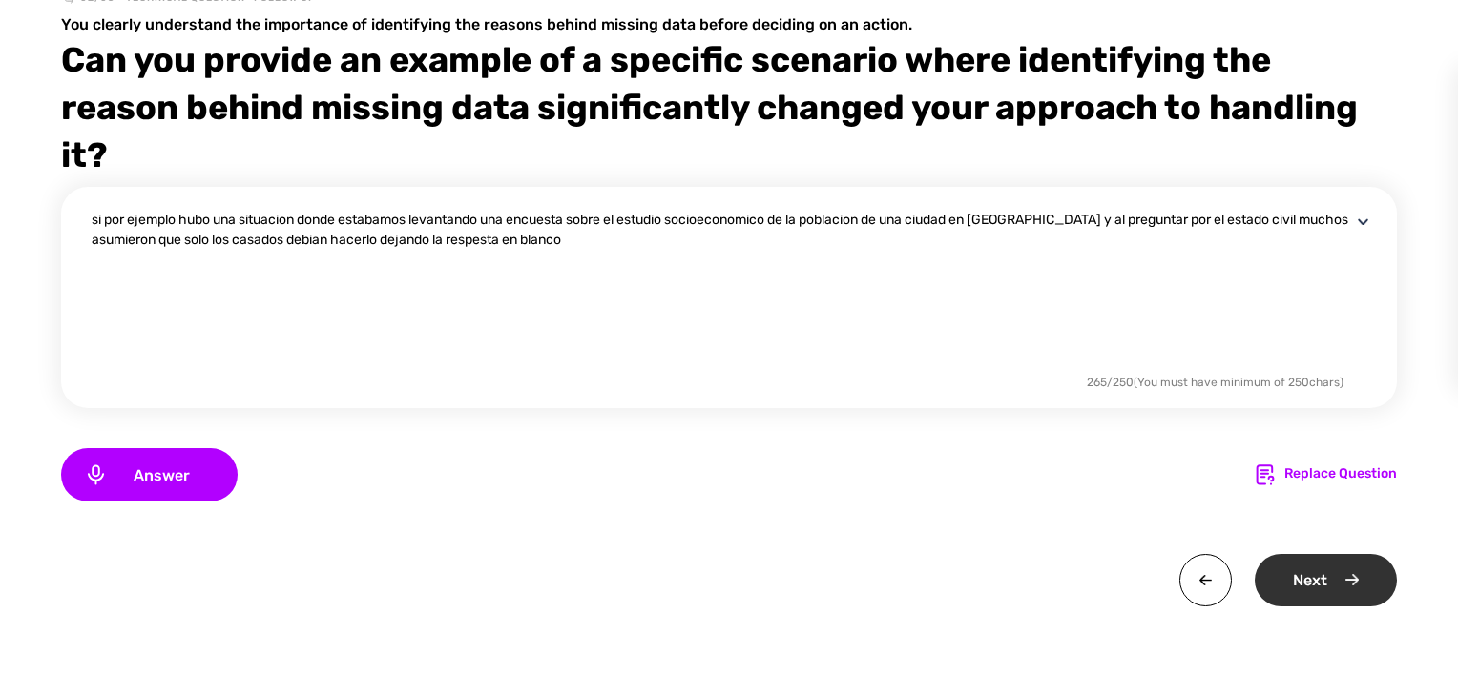
type textarea "si por ejemplo hubo una situacion donde estabamos levantando una encuesta sobre…"
click at [1309, 583] on div "Next" at bounding box center [1326, 580] width 142 height 52
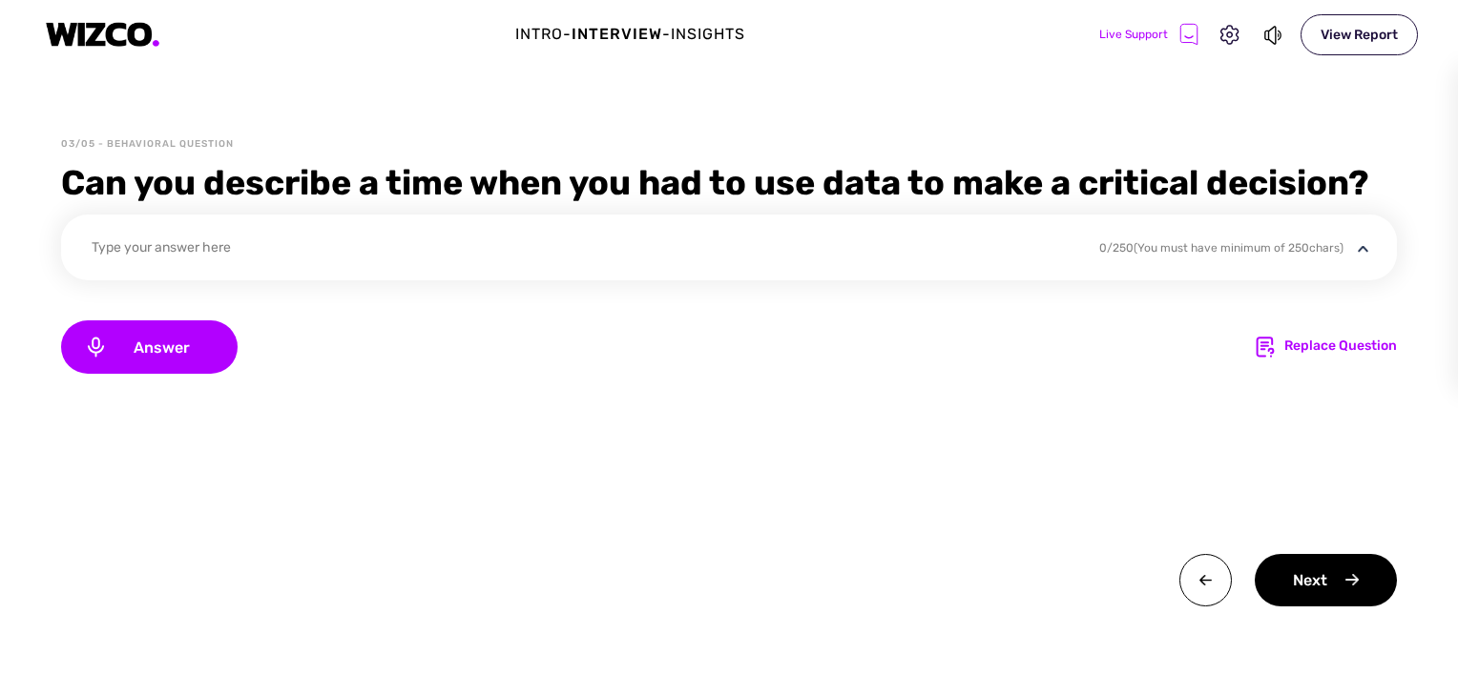
click at [119, 248] on div "Type your answer here" at bounding box center [583, 251] width 983 height 26
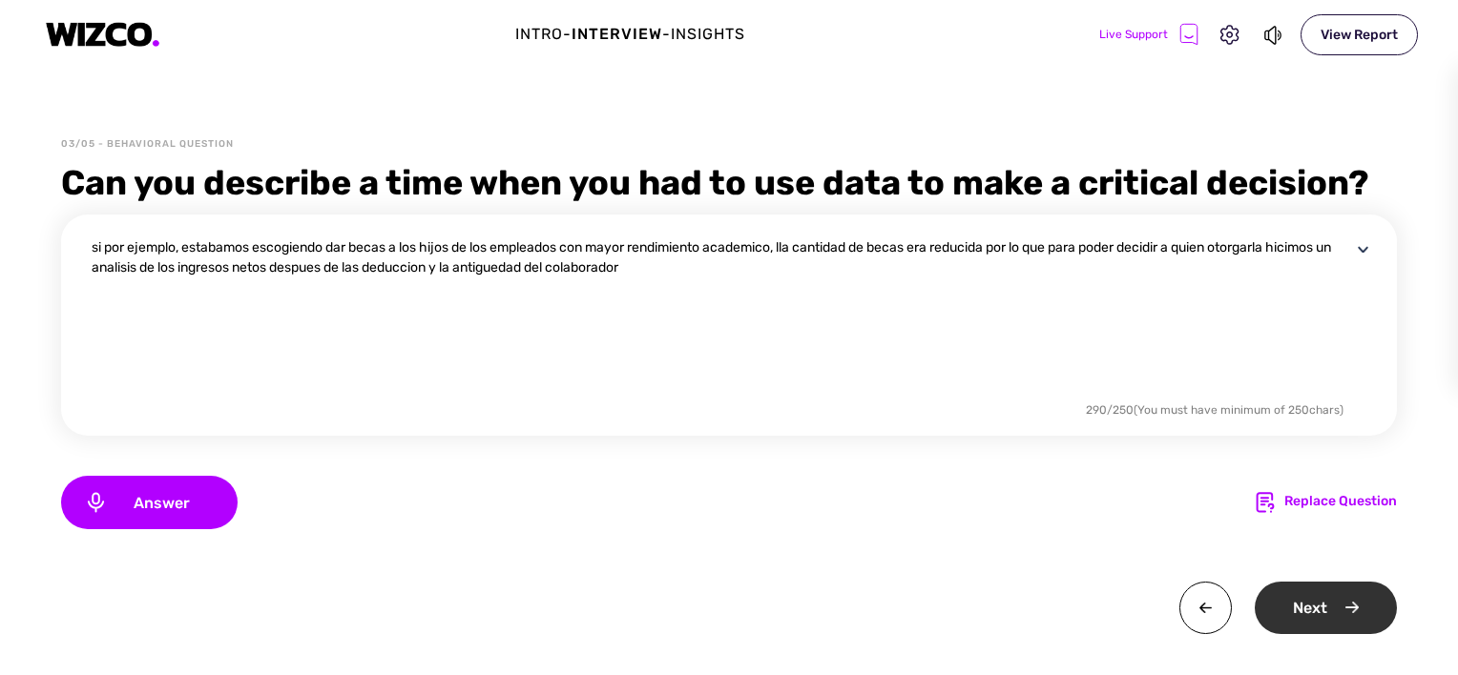
type textarea "si por ejemplo, estabamos escogiendo dar becas a los hijos de los empleados con…"
click at [1301, 596] on div "Next" at bounding box center [1326, 608] width 142 height 52
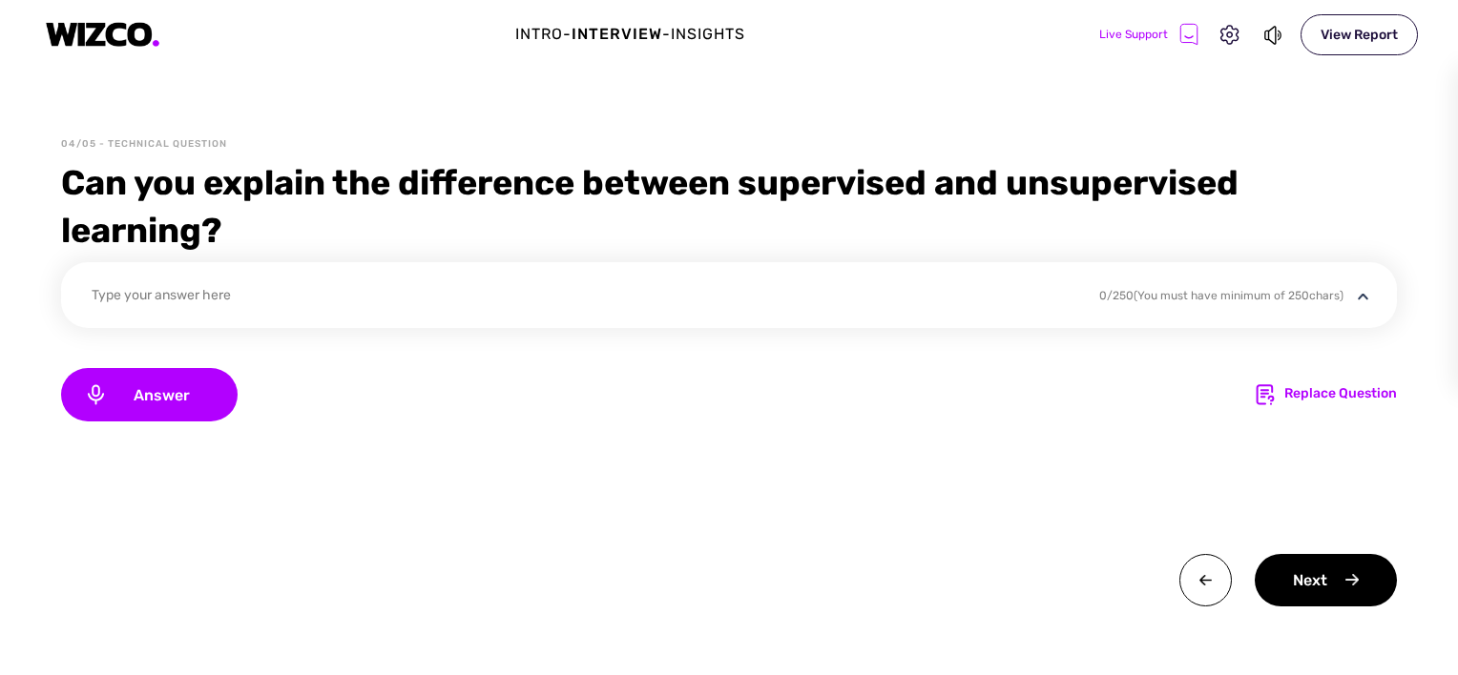
click at [137, 300] on div "Type your answer here" at bounding box center [583, 298] width 983 height 26
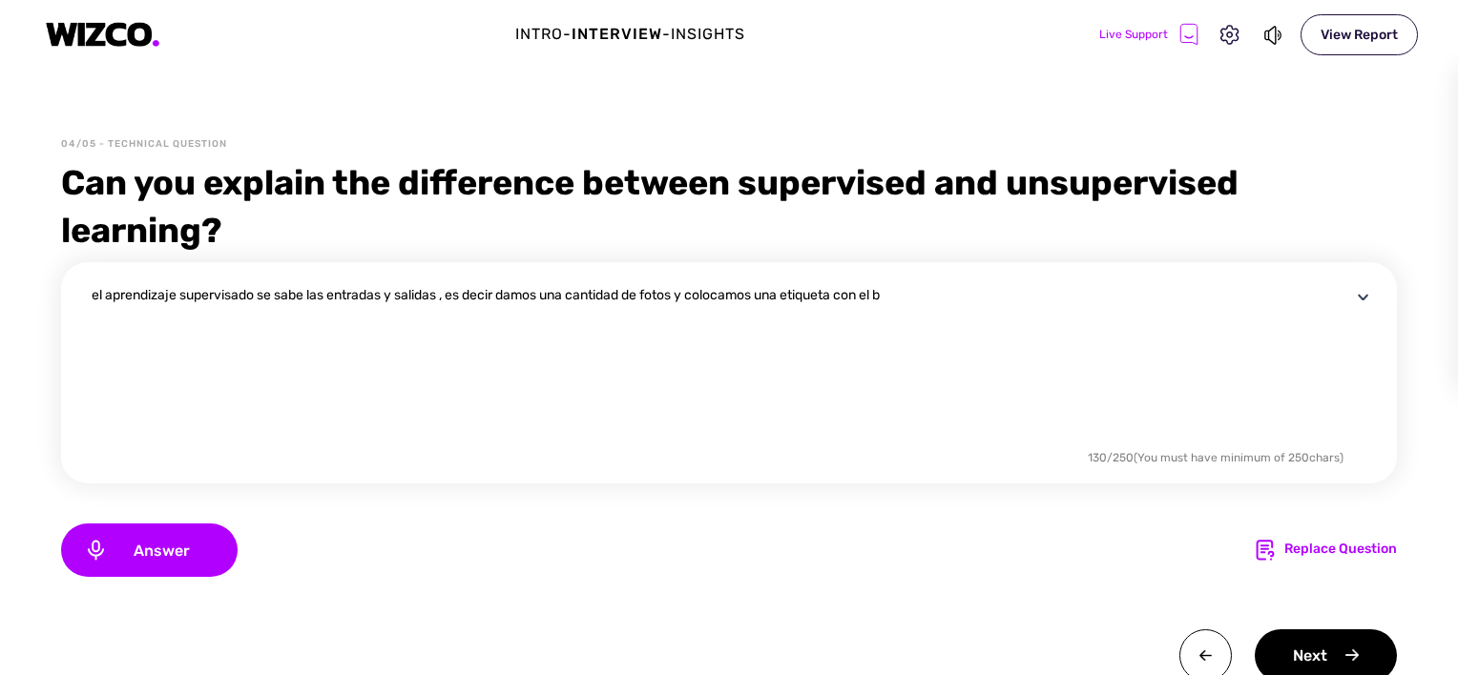
click at [685, 292] on textarea "el aprendizaje supervisado se sabe las entradas y salidas , es decir damos una …" at bounding box center [721, 365] width 1259 height 160
click at [930, 295] on textarea "el aprendizaje supervisado se sabe las entradas y salidas , es decir damos una …" at bounding box center [721, 365] width 1259 height 160
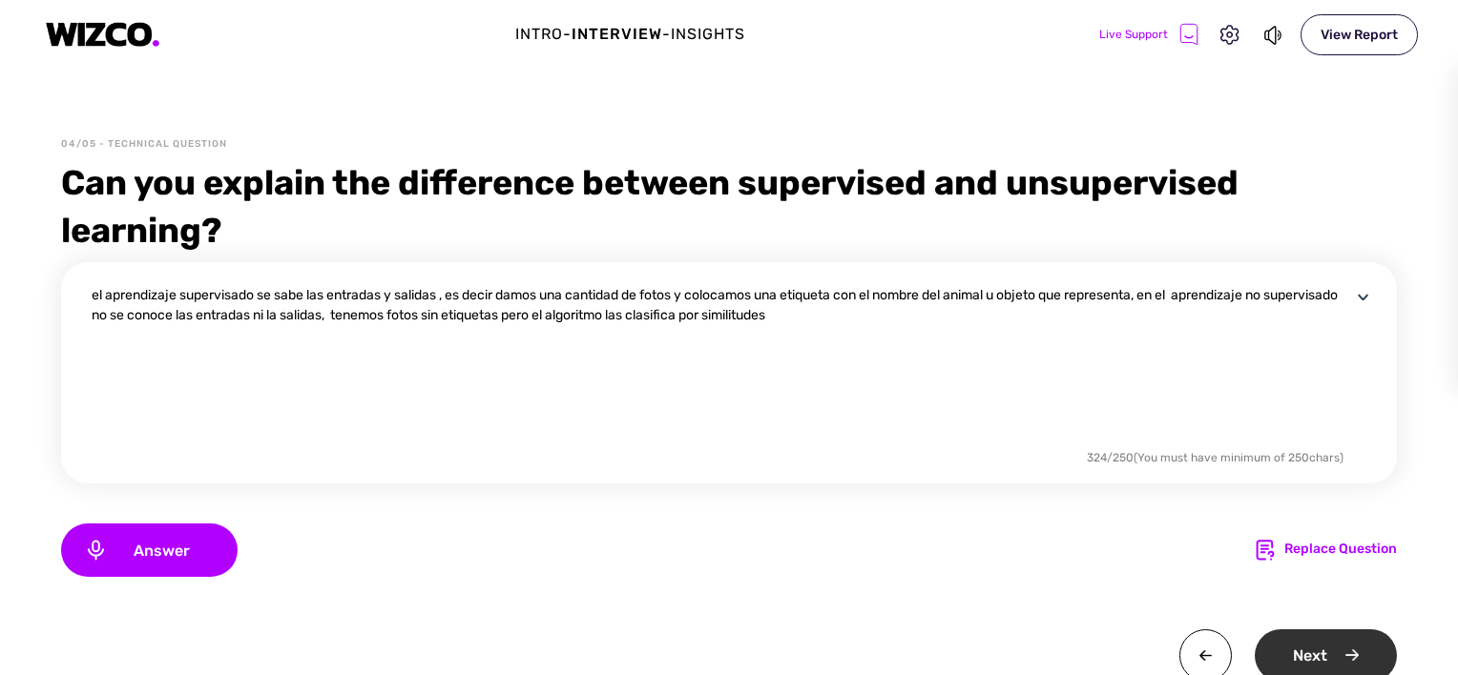
type textarea "el aprendizaje supervisado se sabe las entradas y salidas , es decir damos una …"
click at [1301, 657] on div "Next" at bounding box center [1326, 656] width 142 height 52
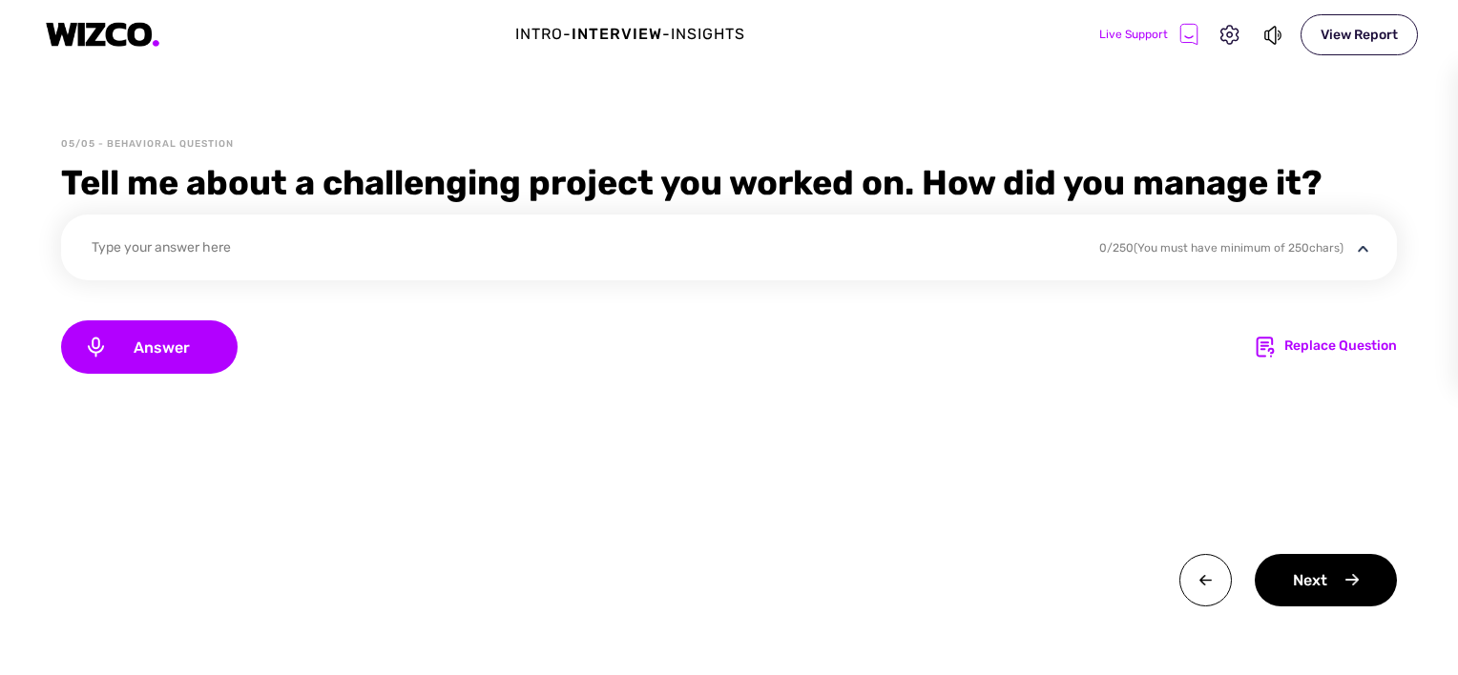
click at [164, 249] on div "Type your answer here" at bounding box center [583, 251] width 983 height 26
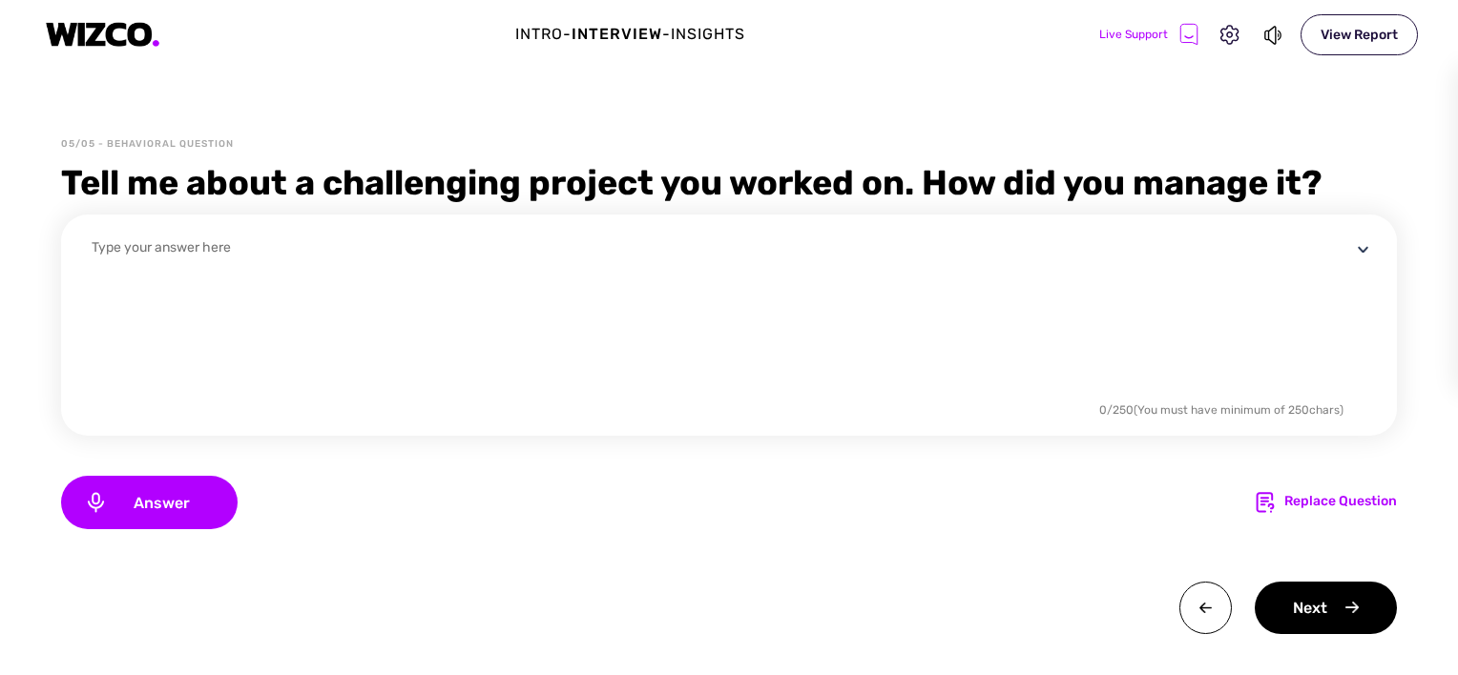
type textarea "t"
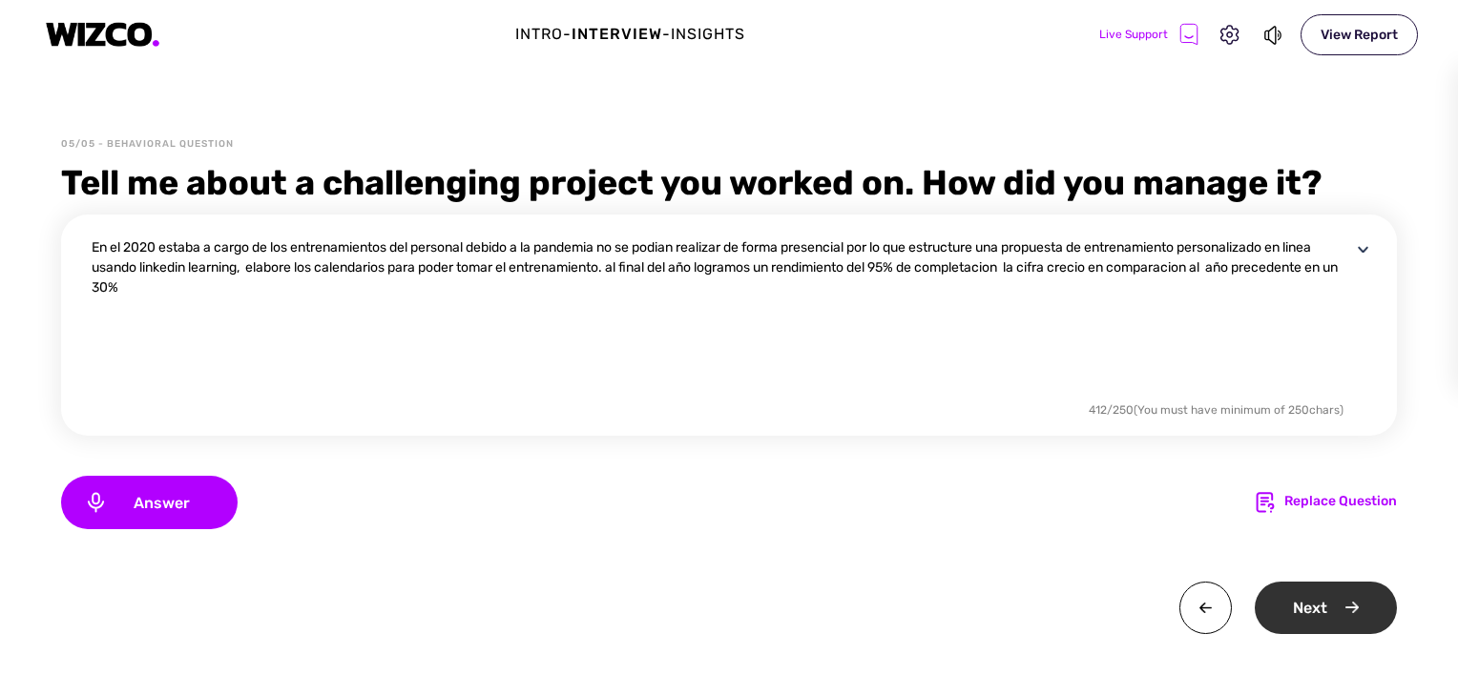
type textarea "En el 2020 estaba a cargo de los entrenamientos del personal debido a la pandem…"
click at [1309, 610] on div "Next" at bounding box center [1326, 608] width 142 height 52
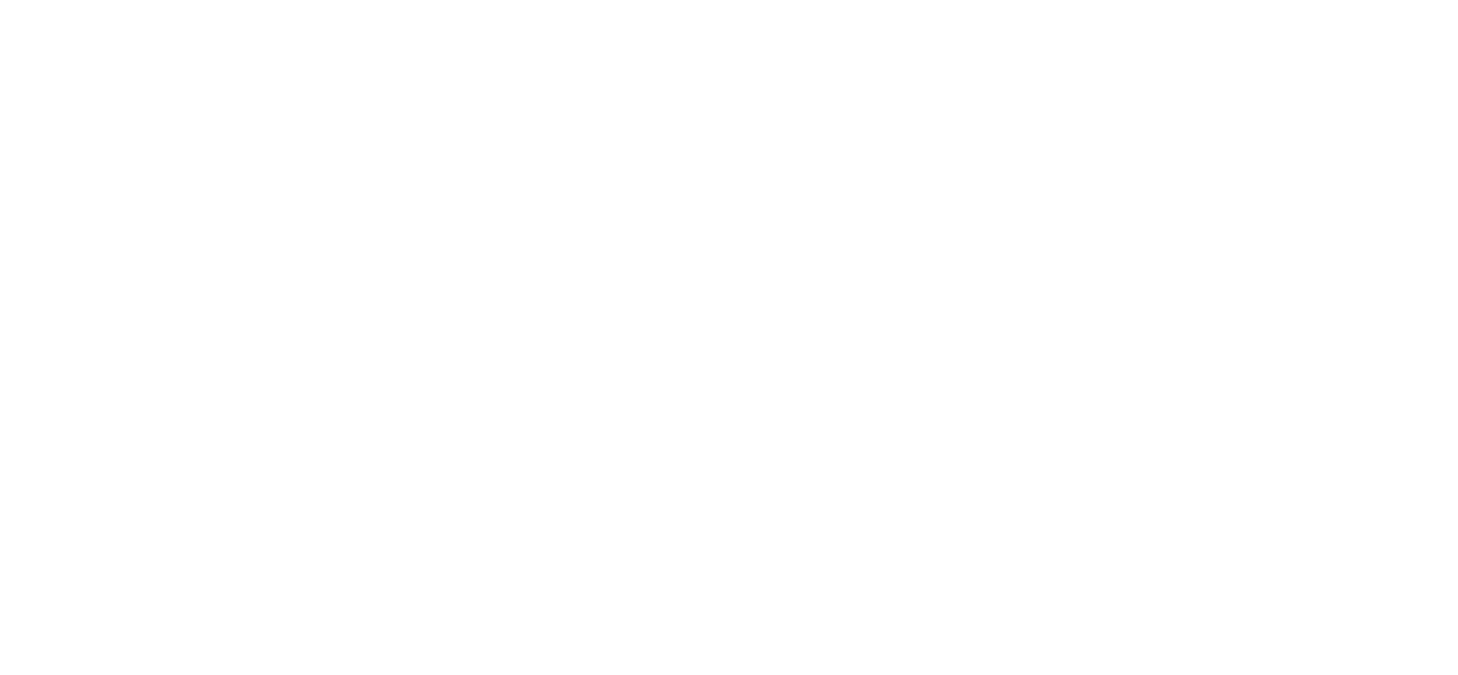
click at [487, 0] on html "x" at bounding box center [729, 0] width 1458 height 0
drag, startPoint x: 1060, startPoint y: 145, endPoint x: 1229, endPoint y: 282, distance: 217.7
click at [1229, 0] on html at bounding box center [729, 0] width 1458 height 0
